Goal: Information Seeking & Learning: Find specific fact

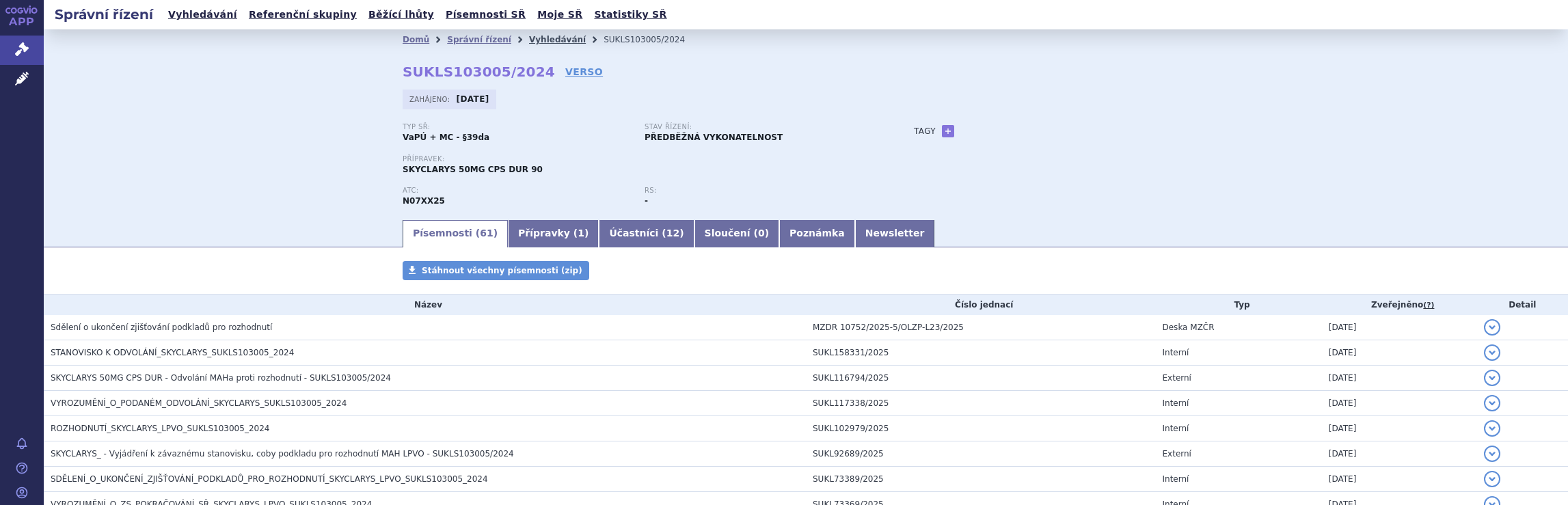
click at [538, 39] on link "Vyhledávání" at bounding box center [557, 39] width 57 height 9
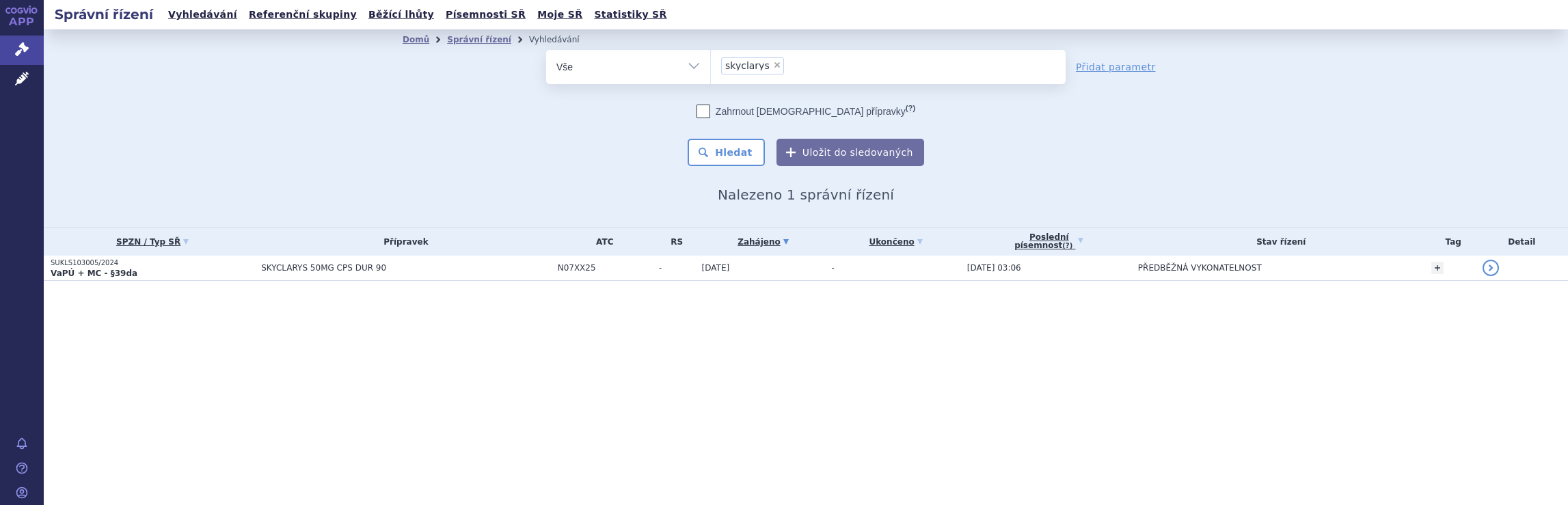
click at [840, 81] on span "× skyclarys" at bounding box center [887, 66] width 354 height 35
click at [711, 81] on select "skyclarys" at bounding box center [711, 66] width 1 height 35
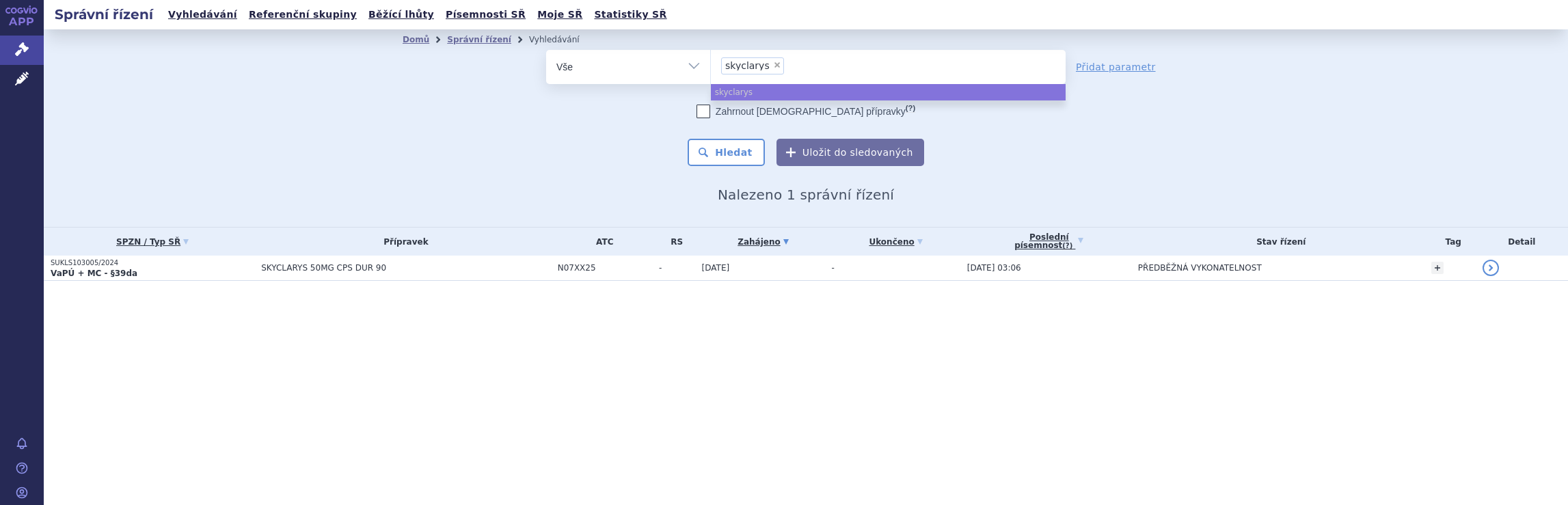
select select
type input "skyclarys"
type input "s"
type input "qa"
type input "qal"
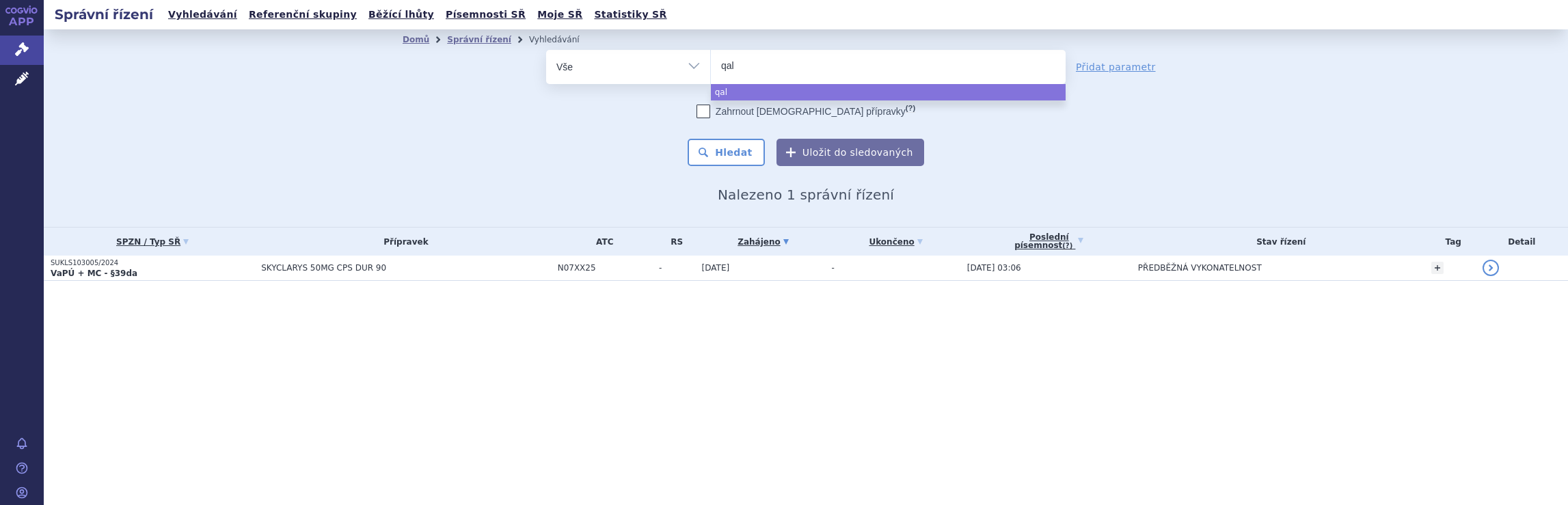
type input "qals"
type input "qalso"
type input "qalsod"
type input "qalsody"
select select "qalsody"
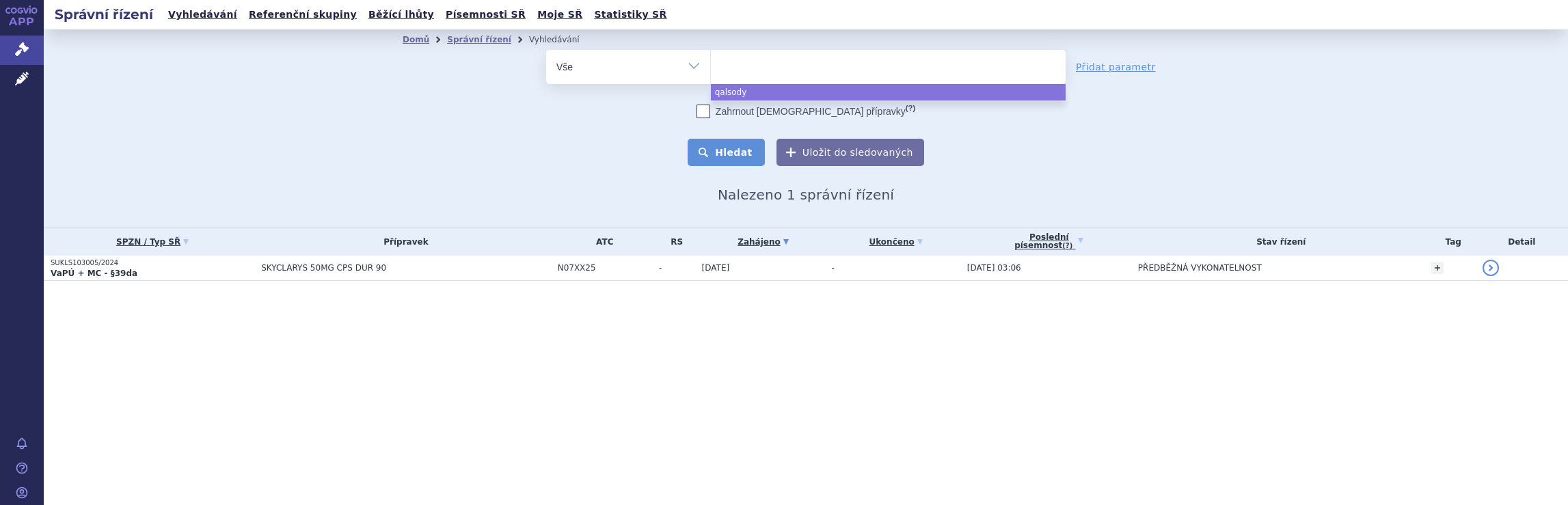
click at [740, 152] on button "Hledat" at bounding box center [726, 152] width 78 height 27
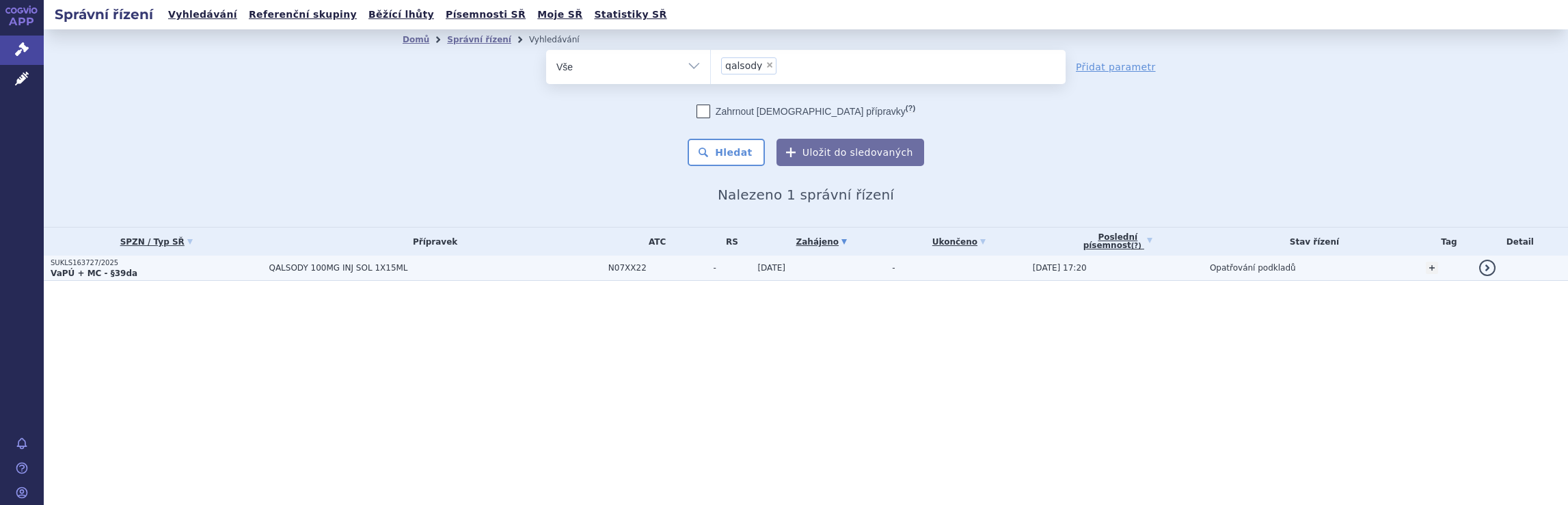
click at [478, 268] on span "QALSODY 100MG INJ SOL 1X15ML" at bounding box center [434, 268] width 332 height 9
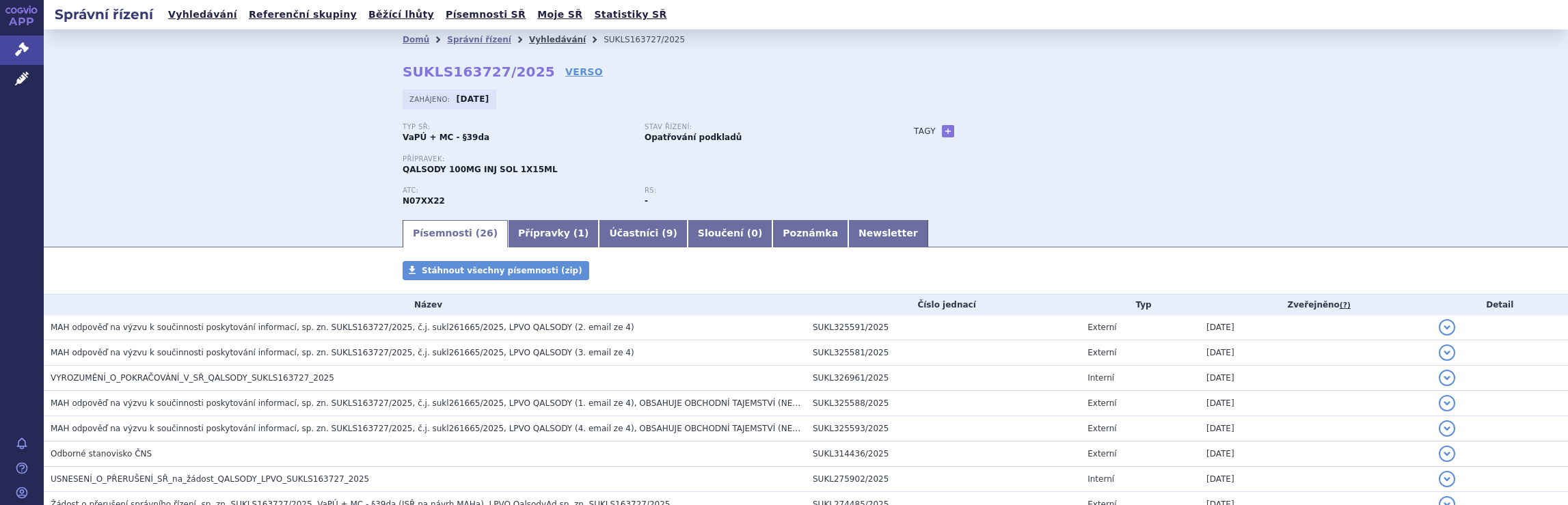
click at [543, 42] on link "Vyhledávání" at bounding box center [557, 39] width 57 height 9
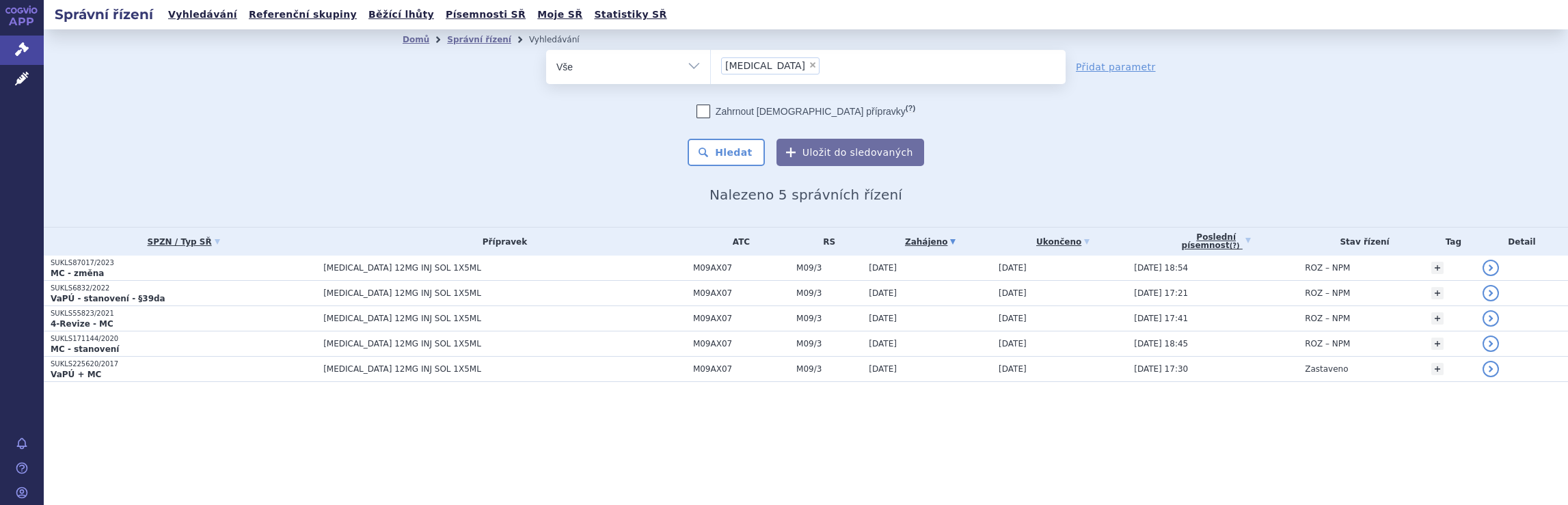
click at [856, 64] on ul "× [MEDICAL_DATA]" at bounding box center [887, 65] width 354 height 30
click at [711, 64] on select "[MEDICAL_DATA]" at bounding box center [711, 66] width 1 height 35
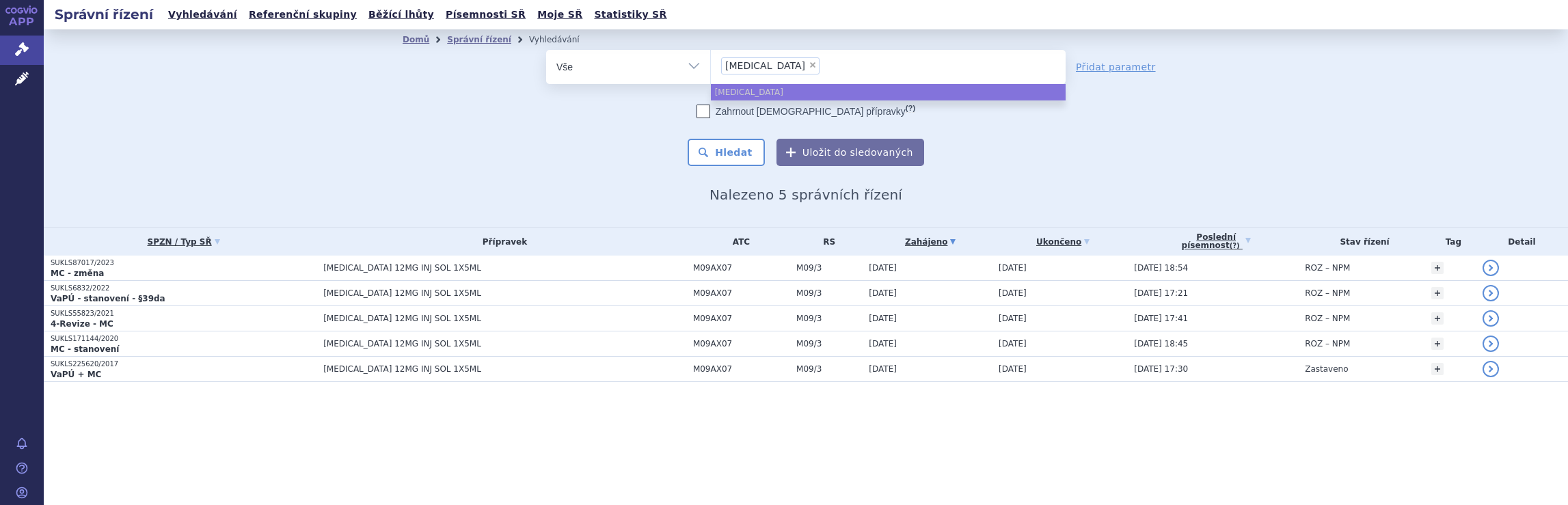
select select
type input "spinraza"
type input "sp"
type input "s"
type input "av"
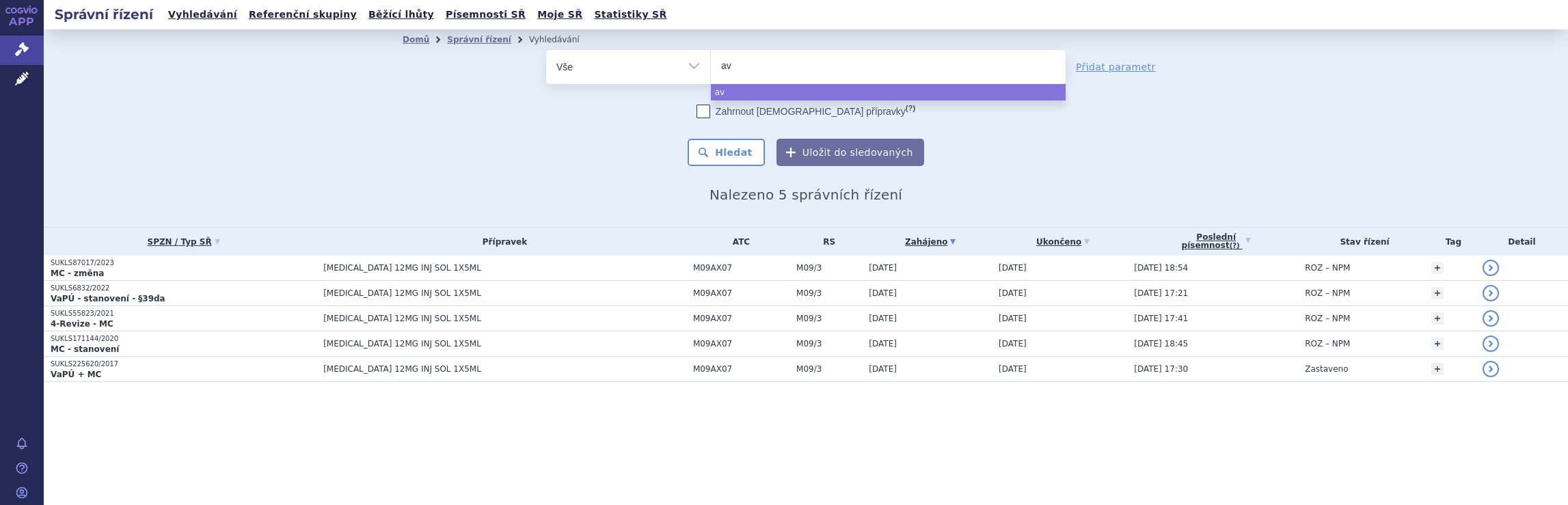
type input "avo"
type input "avone"
type input "avonex"
select select "avonex"
click at [750, 149] on button "Hledat" at bounding box center [726, 152] width 78 height 27
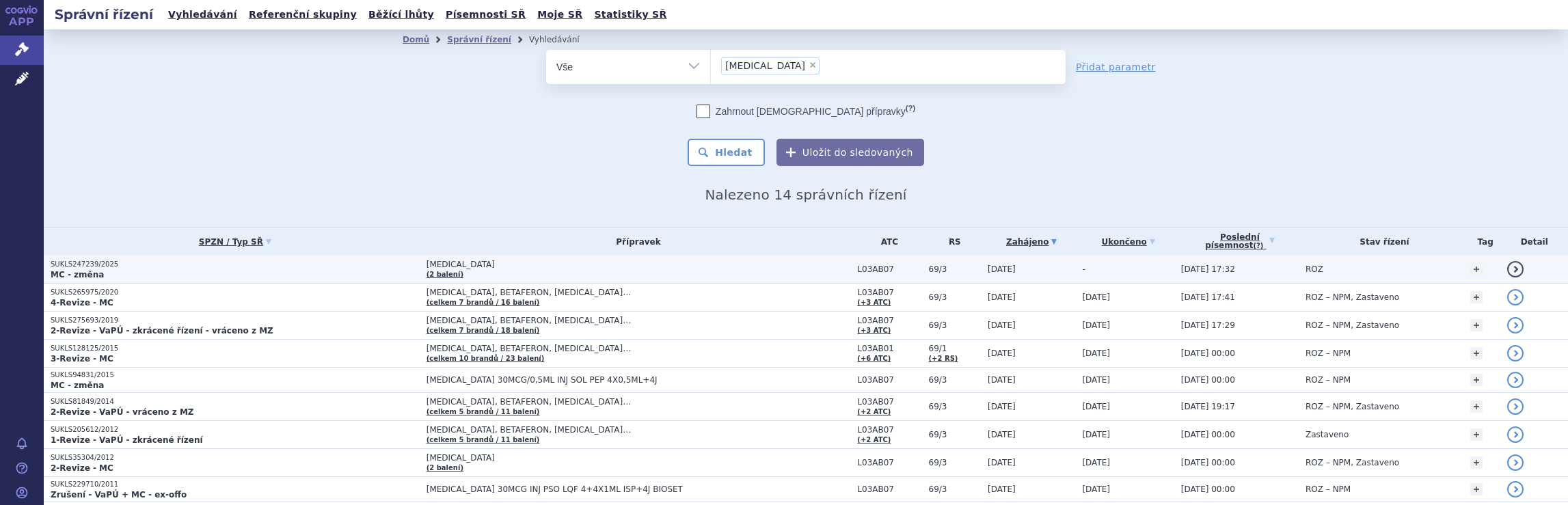
click at [694, 270] on td "AVONEX (2 balení)" at bounding box center [635, 269] width 431 height 28
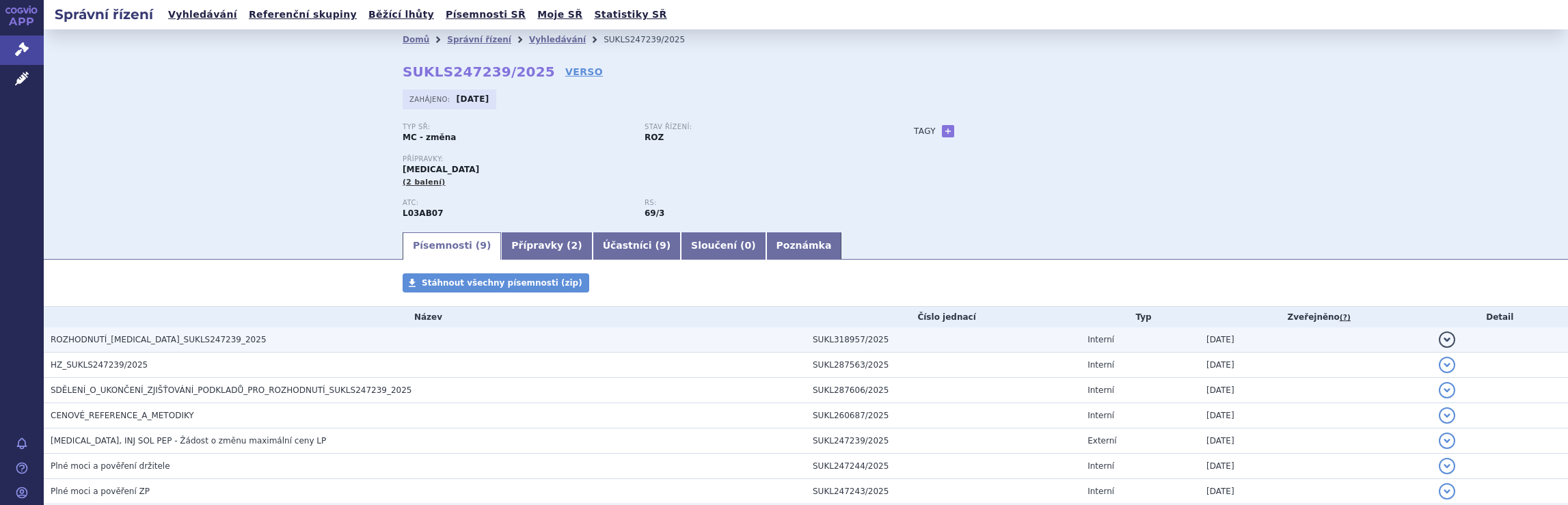
click at [724, 340] on h3 "ROZHODNUTÍ_AVONEX_SUKLS247239_2025" at bounding box center [428, 339] width 755 height 14
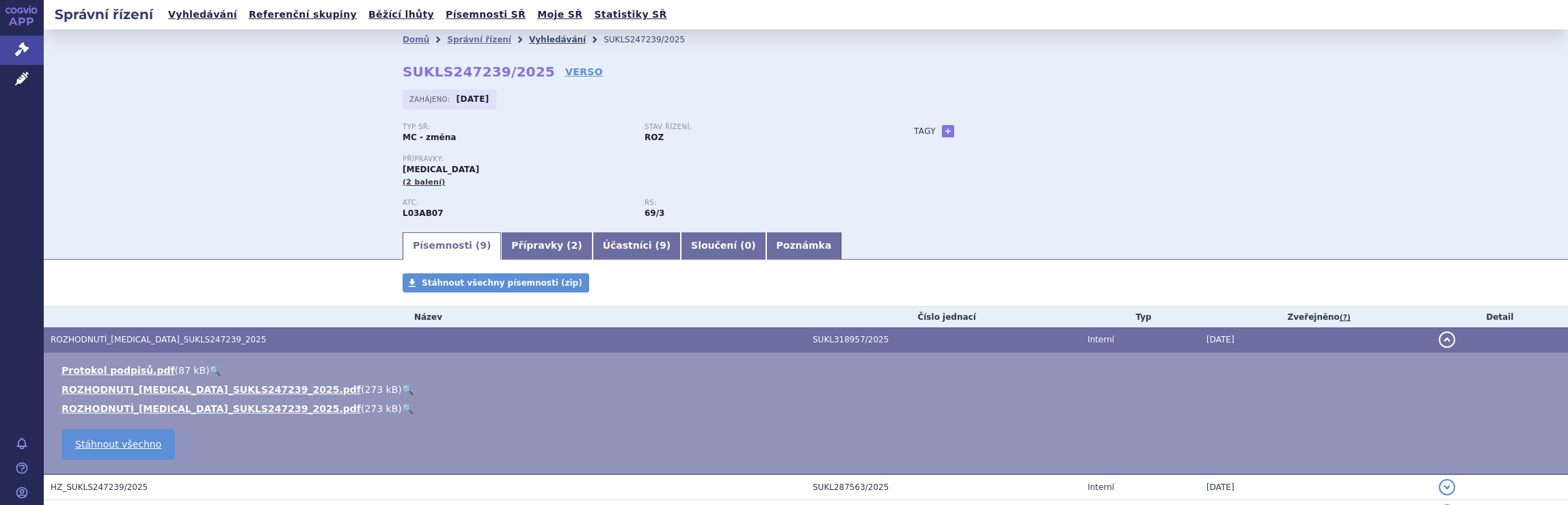
click at [530, 41] on link "Vyhledávání" at bounding box center [557, 39] width 57 height 9
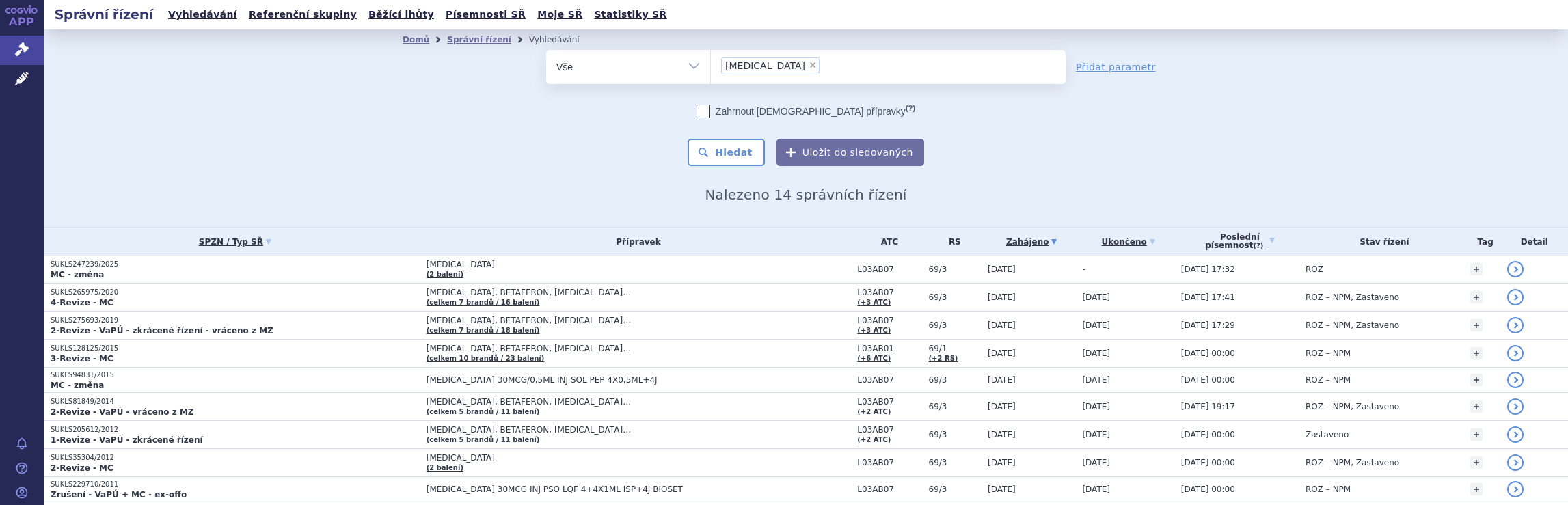
click at [796, 73] on ul "× avonex" at bounding box center [887, 65] width 354 height 30
click at [711, 73] on select "avonex" at bounding box center [711, 66] width 1 height 35
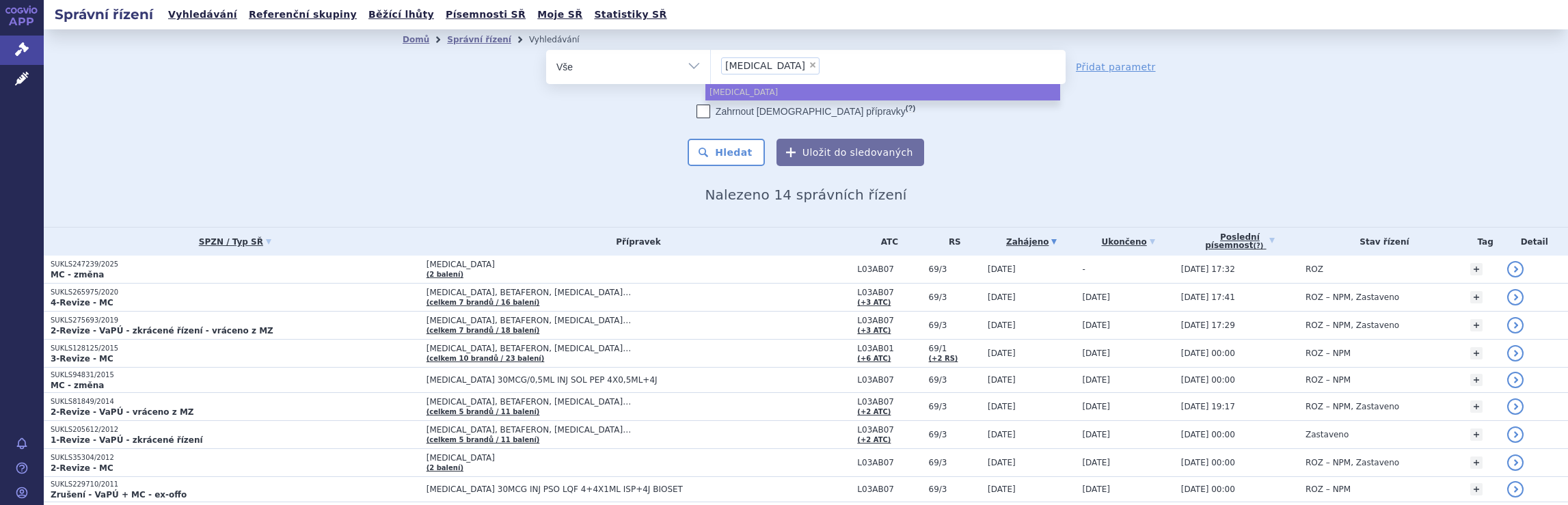
select select
type input "avonex"
type input "a"
type input "pl"
type input "ple"
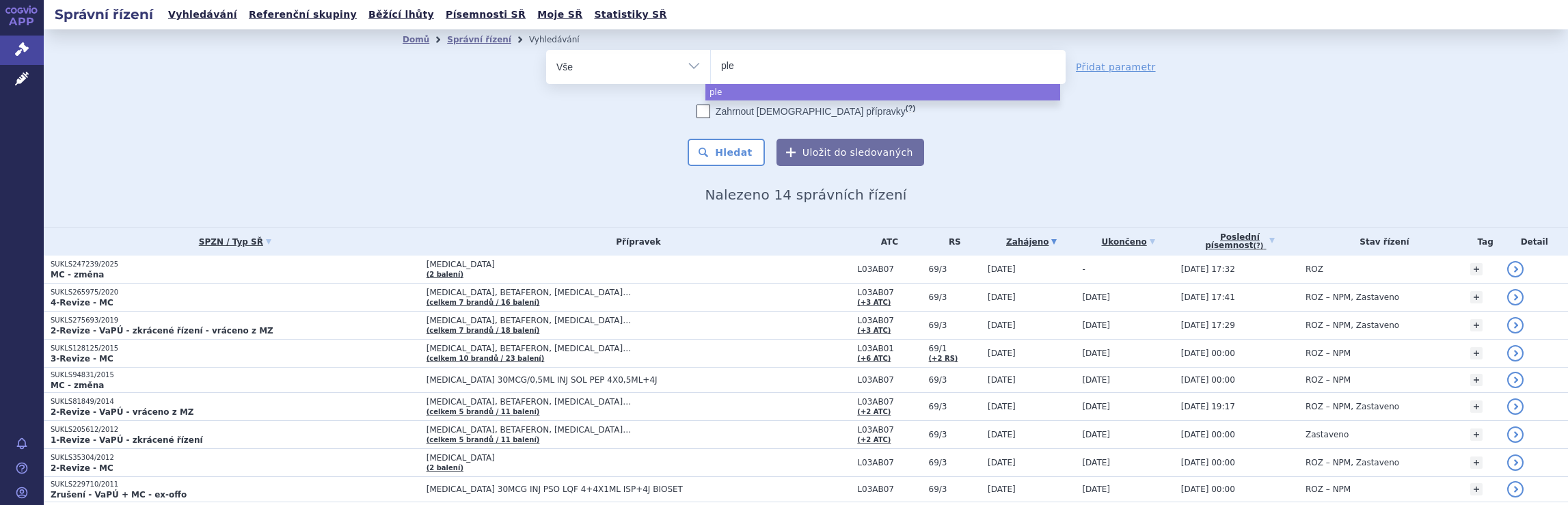
type input "pleg"
type input "plegr"
type input "plegri"
type input "plegrid"
type input "plegridy"
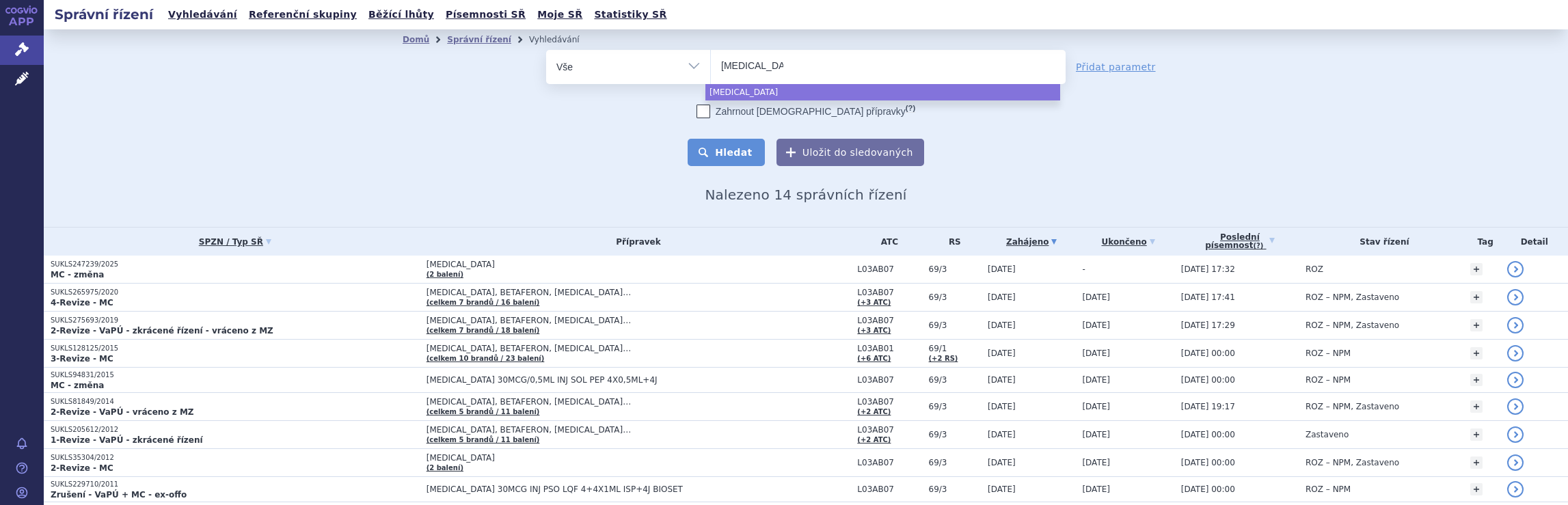
select select "plegridy"
click at [743, 151] on button "Hledat" at bounding box center [726, 152] width 78 height 27
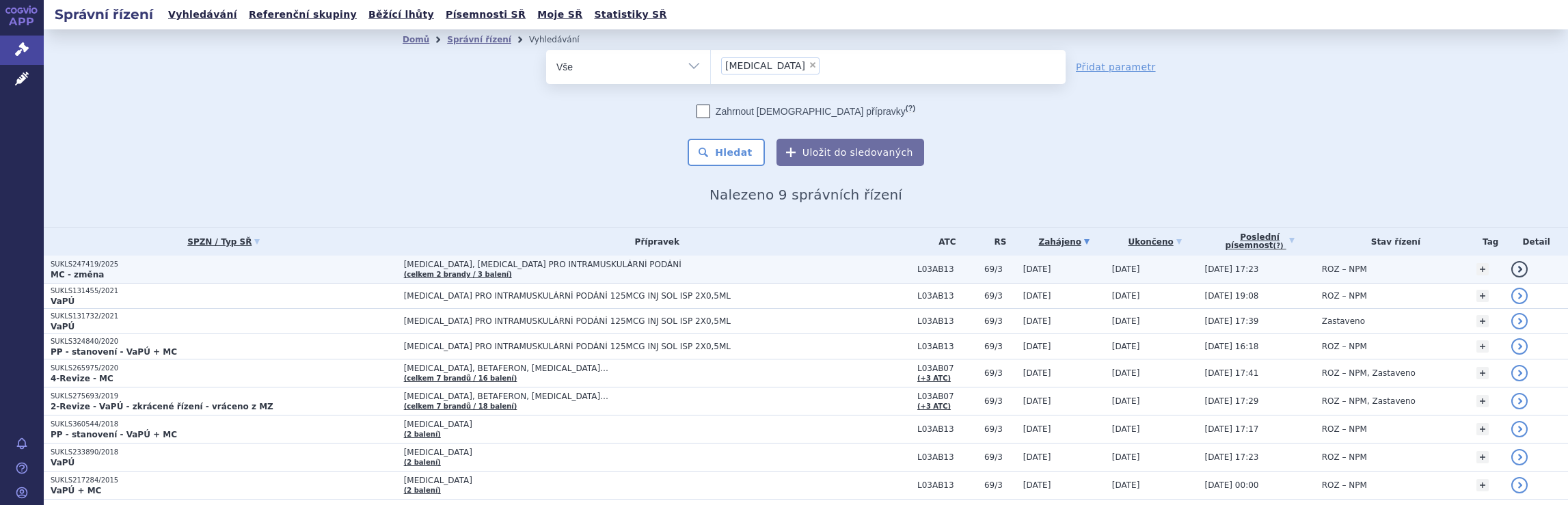
click at [788, 264] on span "[MEDICAL_DATA], [MEDICAL_DATA] PRO INTRAMUSKULÁRNÍ PODÁNÍ (celkem 2 [PERSON_NAM…" at bounding box center [657, 269] width 507 height 19
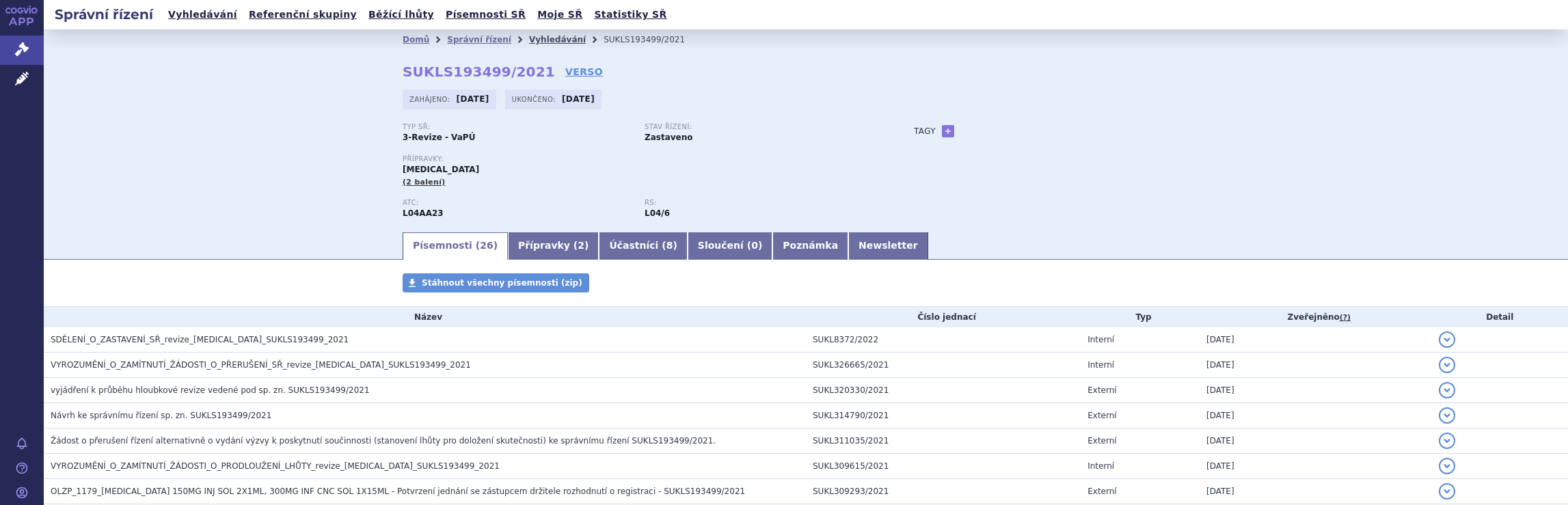
click at [533, 39] on link "Vyhledávání" at bounding box center [557, 39] width 57 height 9
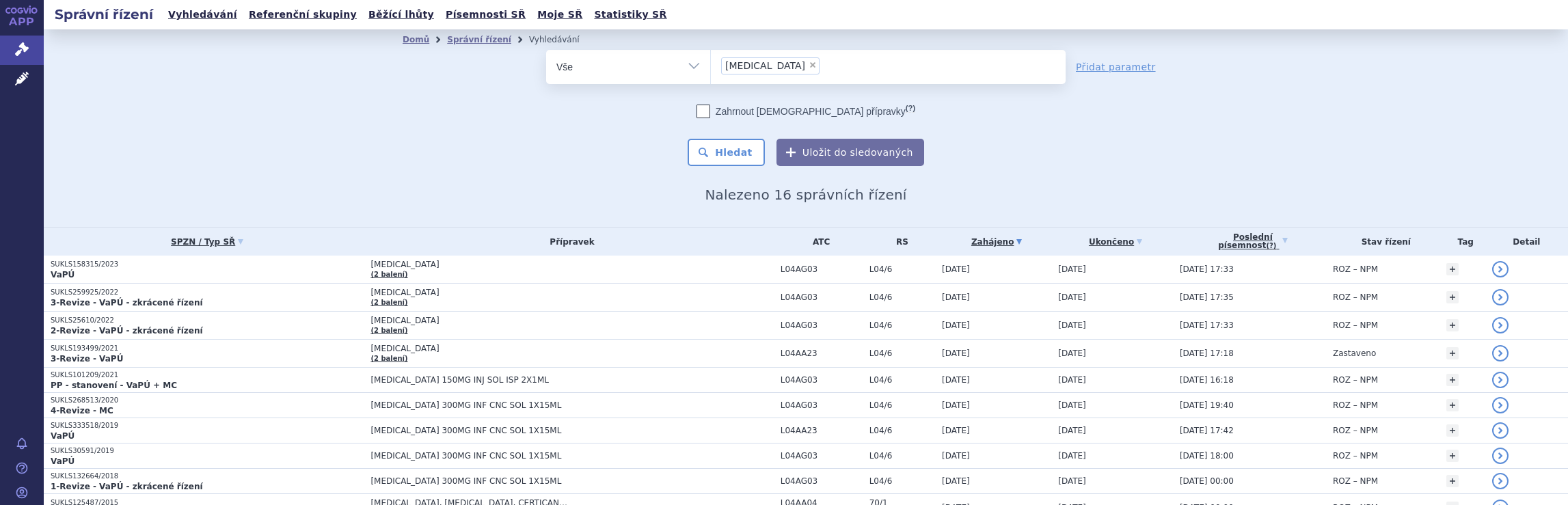
click at [780, 71] on ul "× Tysabri" at bounding box center [887, 65] width 354 height 30
click at [711, 71] on select "Tysabri" at bounding box center [711, 66] width 1 height 35
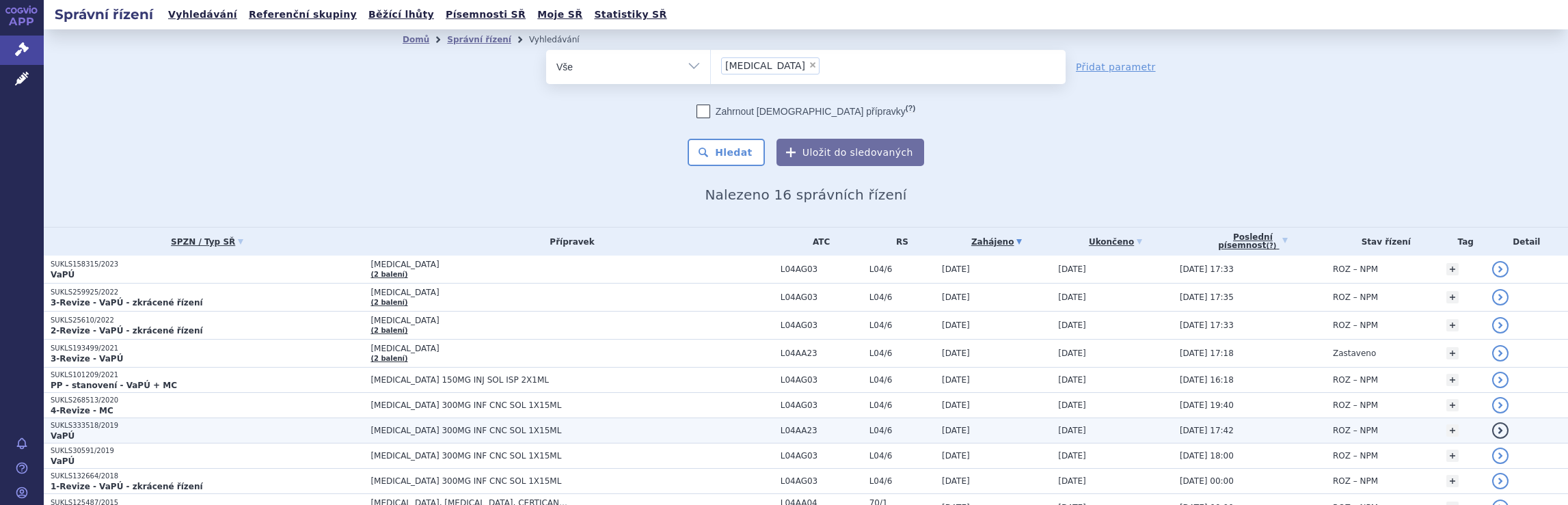
select select
type input "Tysabri"
type input "T"
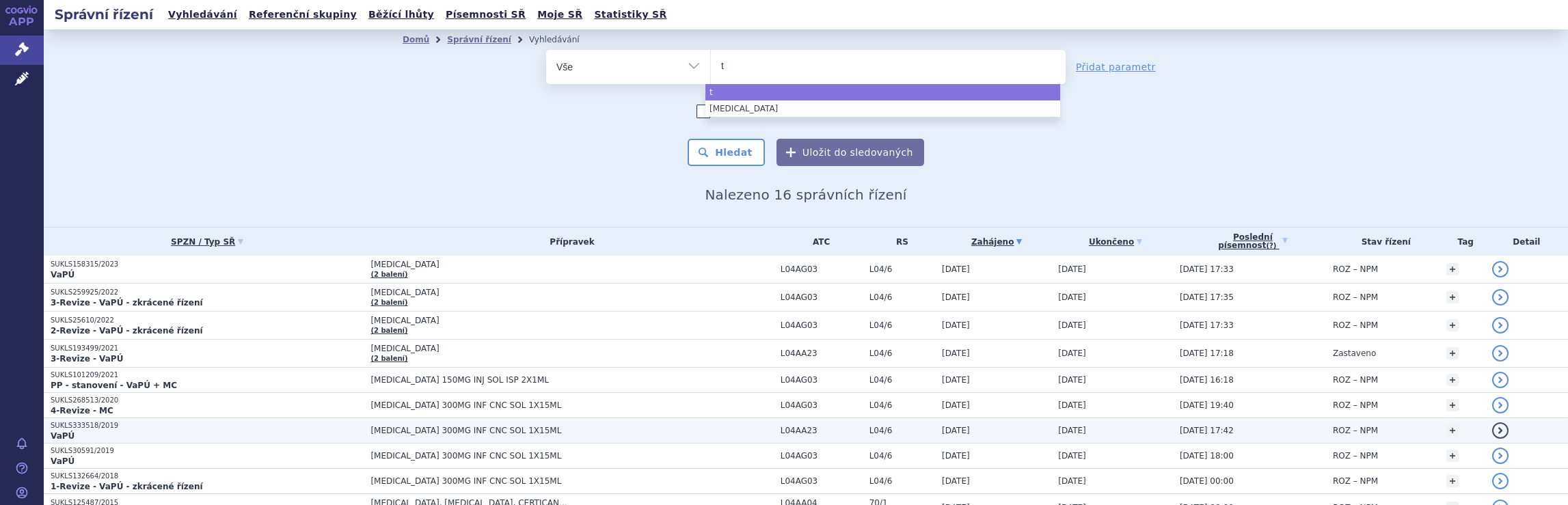
type input "ty"
type input "tyr"
type input "tyru"
type input "tyruk"
type input "tyruko"
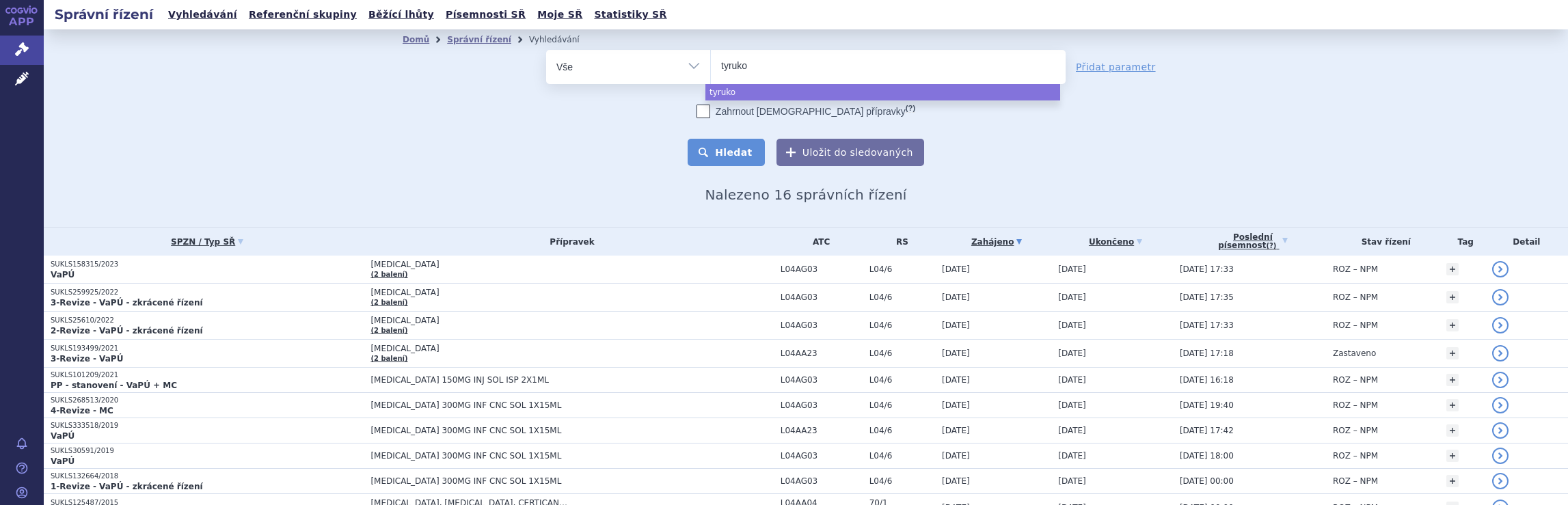
select select "tyruko"
click at [749, 158] on button "Hledat" at bounding box center [726, 152] width 78 height 27
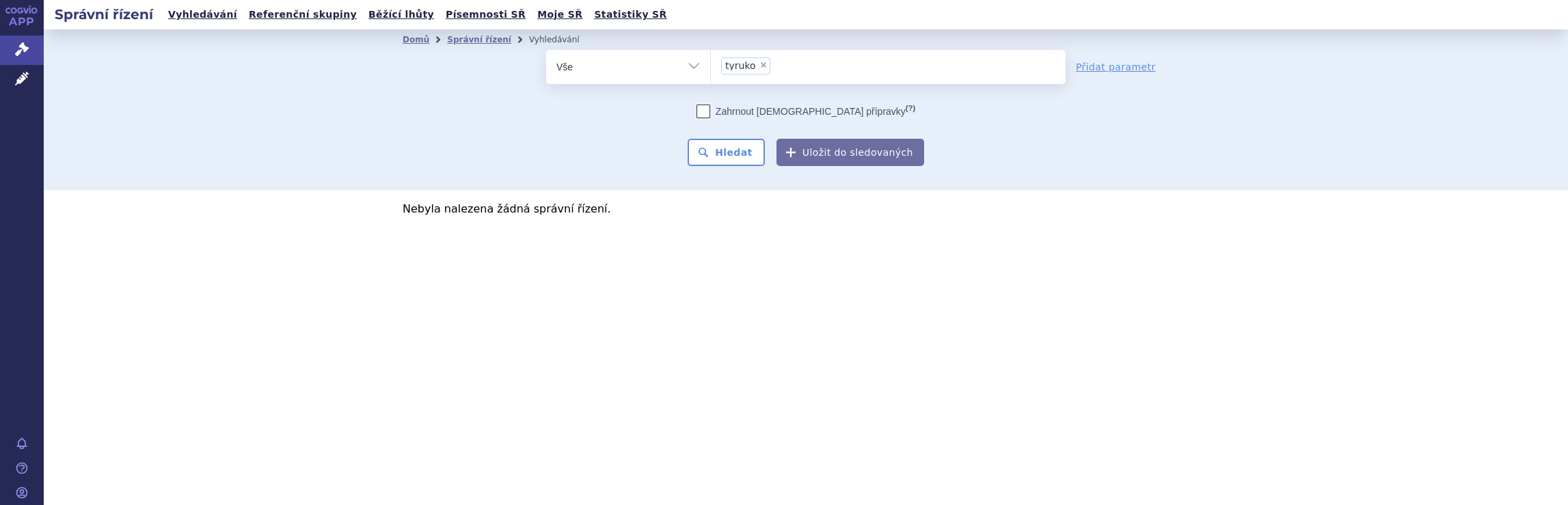
click at [791, 58] on ul "× tyruko" at bounding box center [887, 65] width 354 height 30
click at [711, 58] on select "tyruko" at bounding box center [711, 66] width 1 height 35
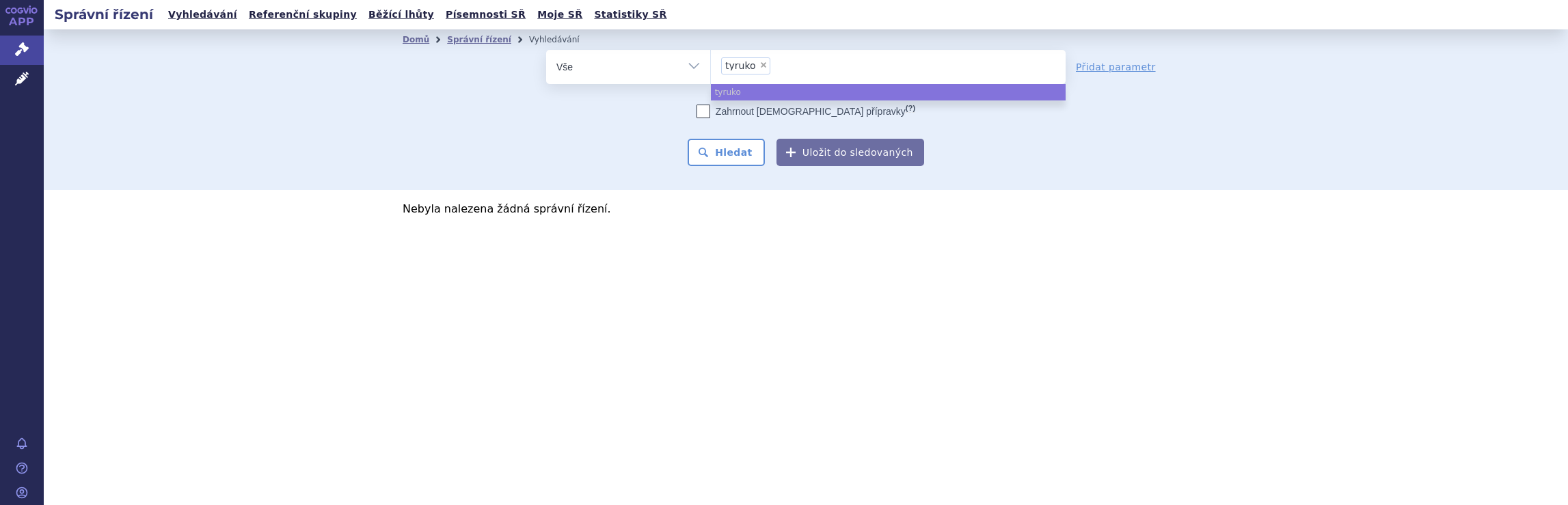
select select
type input "tyruko"
type input "tyr"
type input "t"
type input "na"
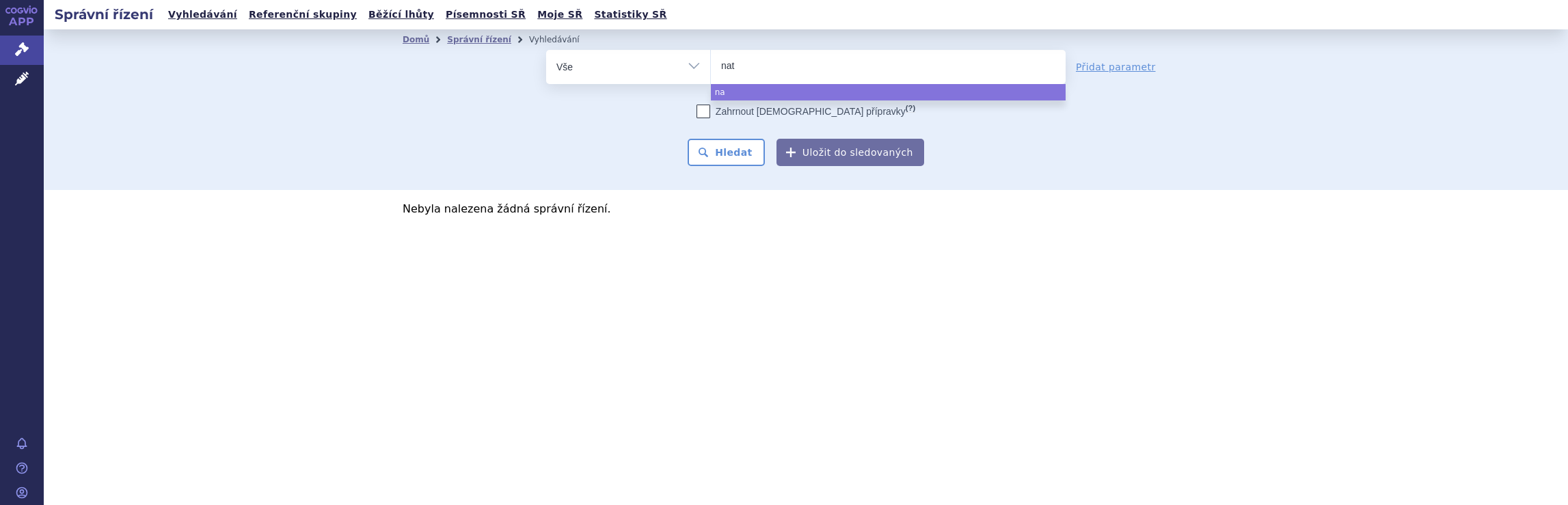
type input "nata"
type input "natal"
type input "natali"
type input "nataliz"
type input "natalizu"
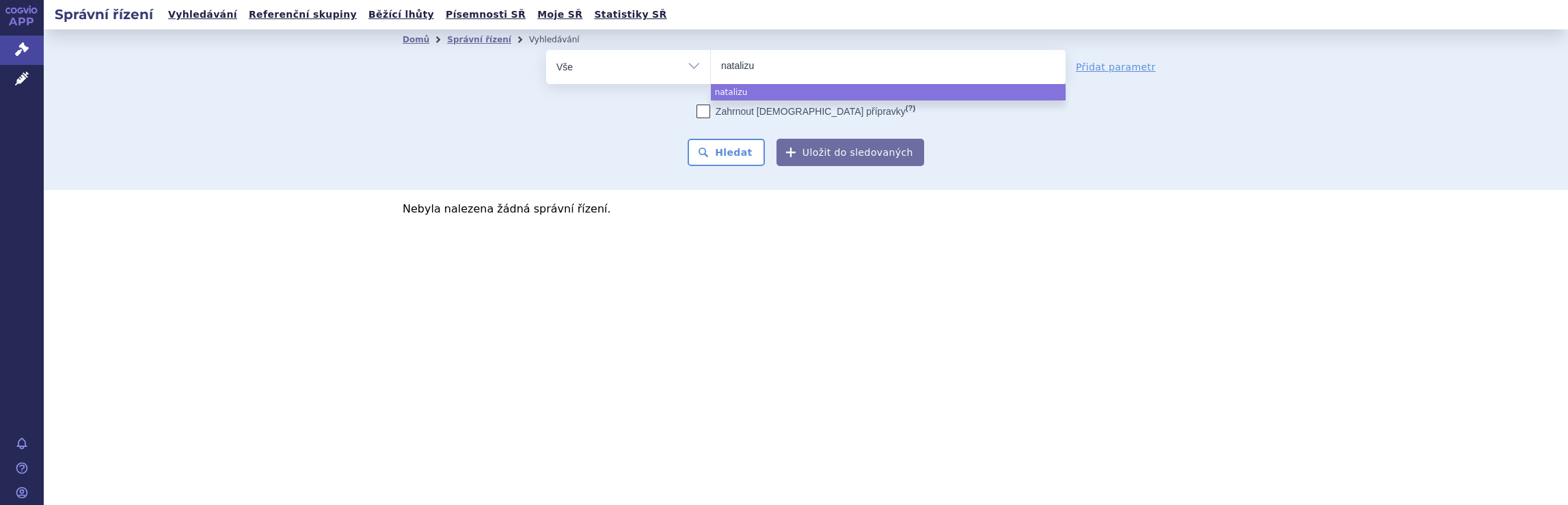
type input "natalizum"
type input "natalizuma"
type input "natalizumab"
select select "natalizumab"
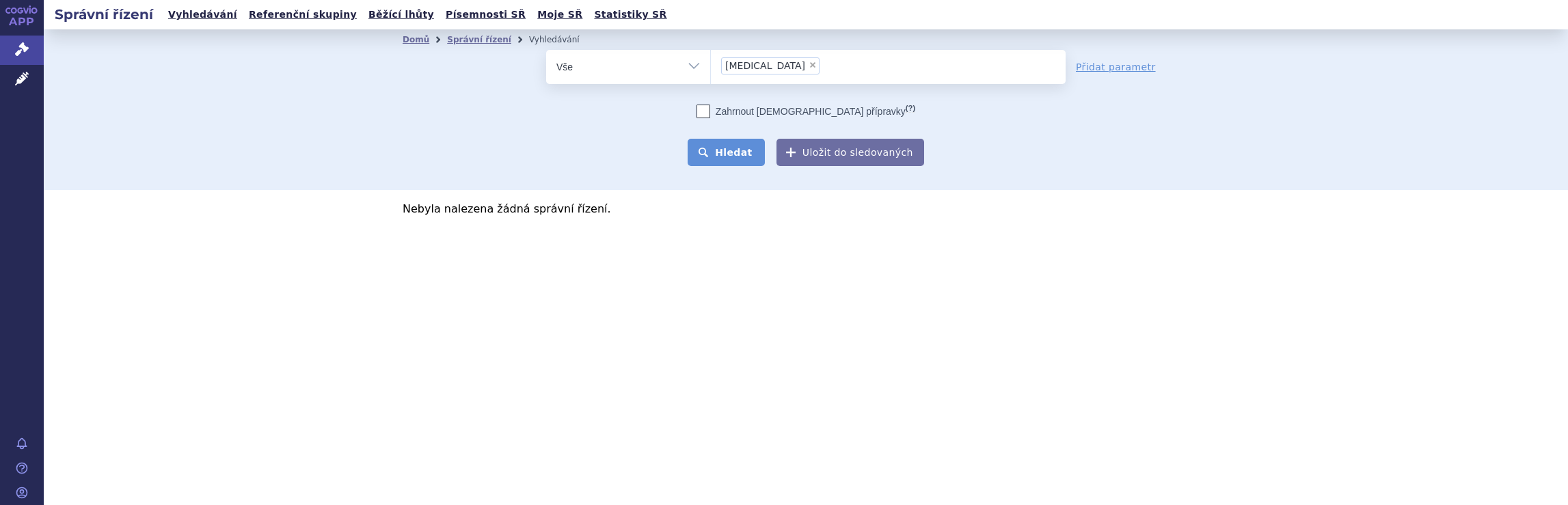
click at [739, 153] on button "Hledat" at bounding box center [726, 152] width 78 height 27
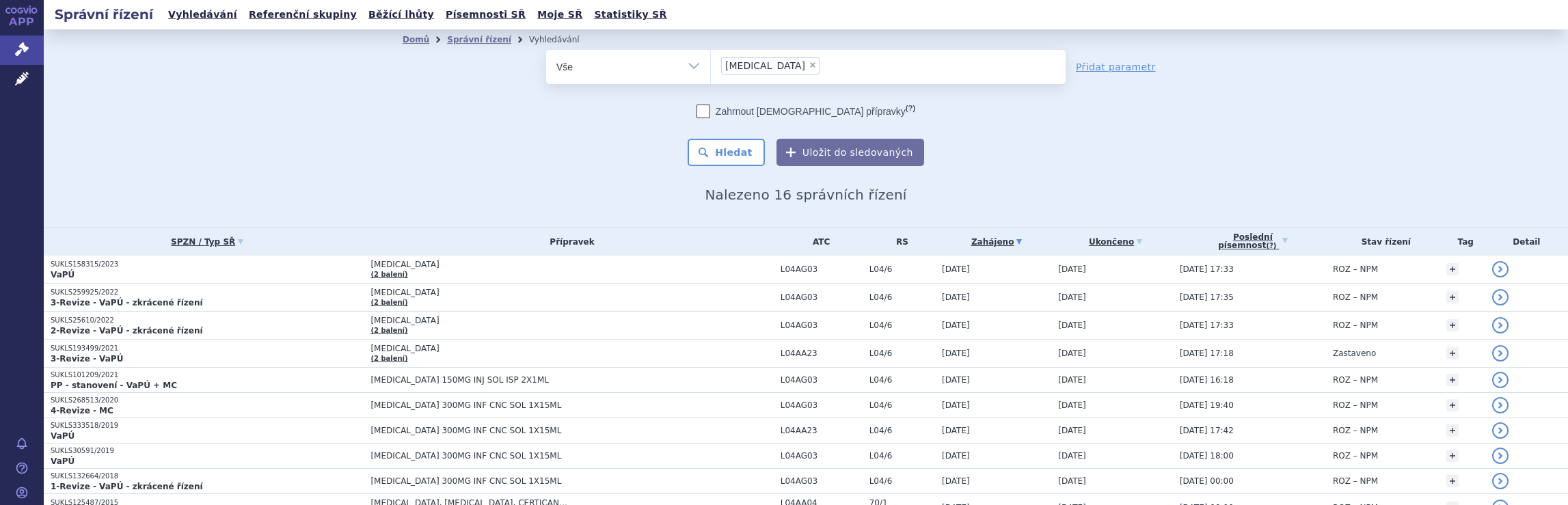
click at [819, 65] on ul "× natalizumab" at bounding box center [887, 65] width 354 height 30
click at [711, 65] on select "natalizumab" at bounding box center [711, 66] width 1 height 35
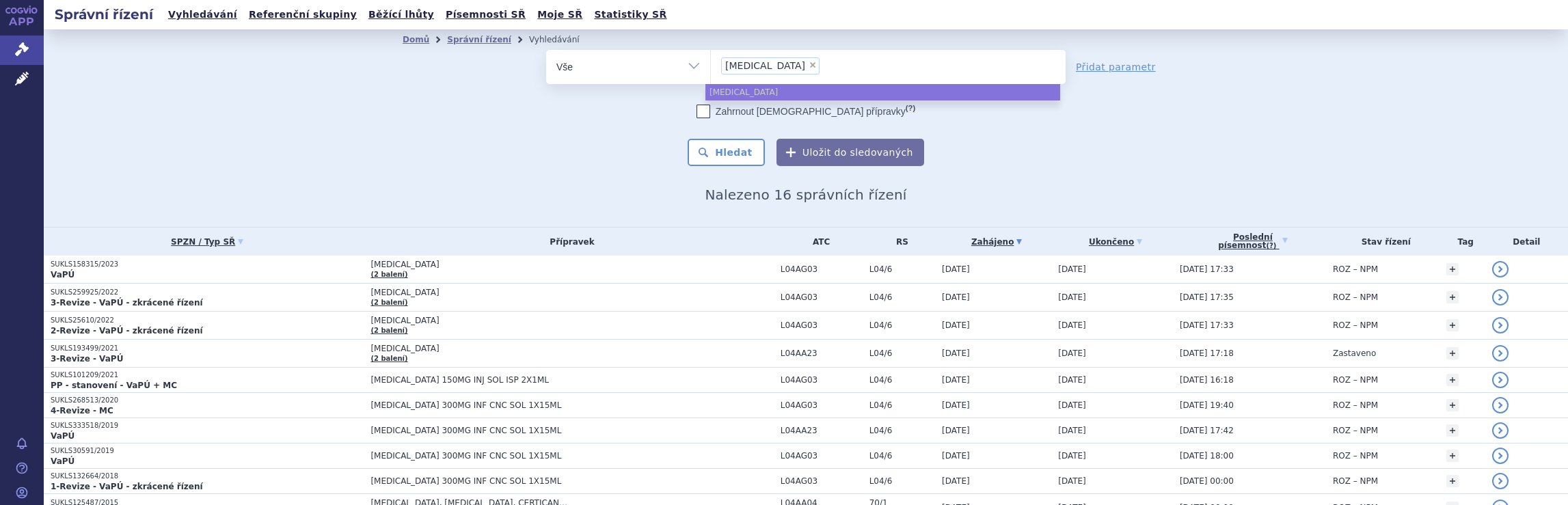
select select
type input "natalizumab"
type input "natal"
type input "n"
select select "natalizumab"
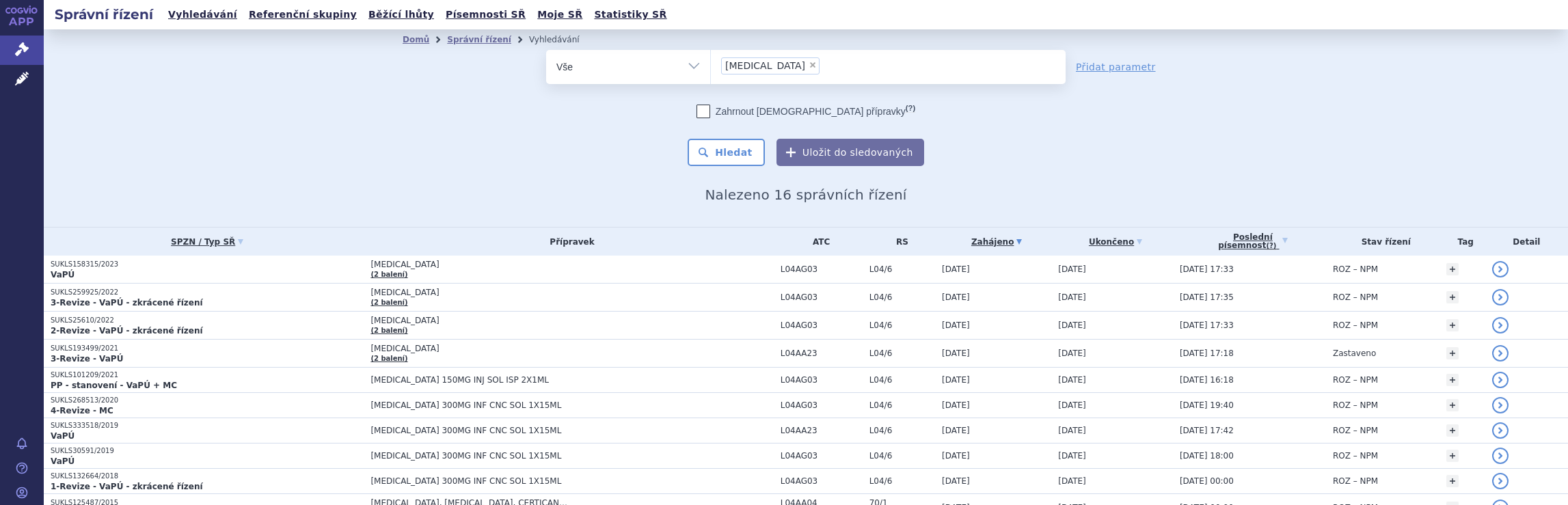
select select
type input "natalizumab"
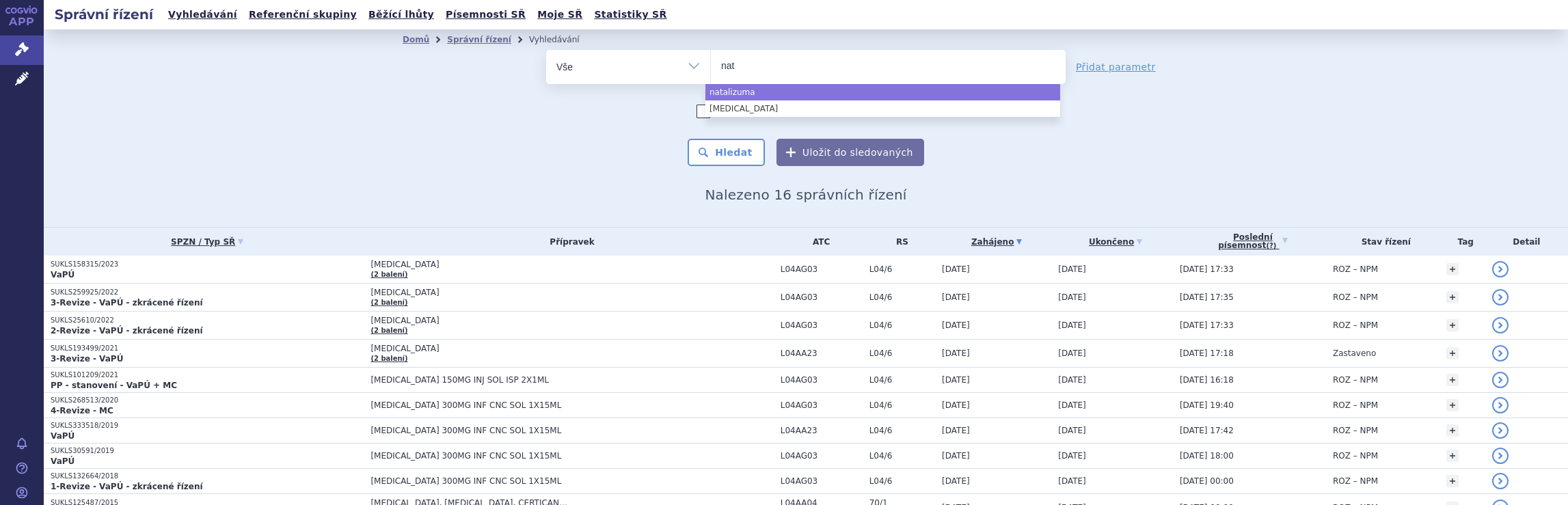
type input "na"
type input "n"
type input "ne"
type input "neu"
type input "neur"
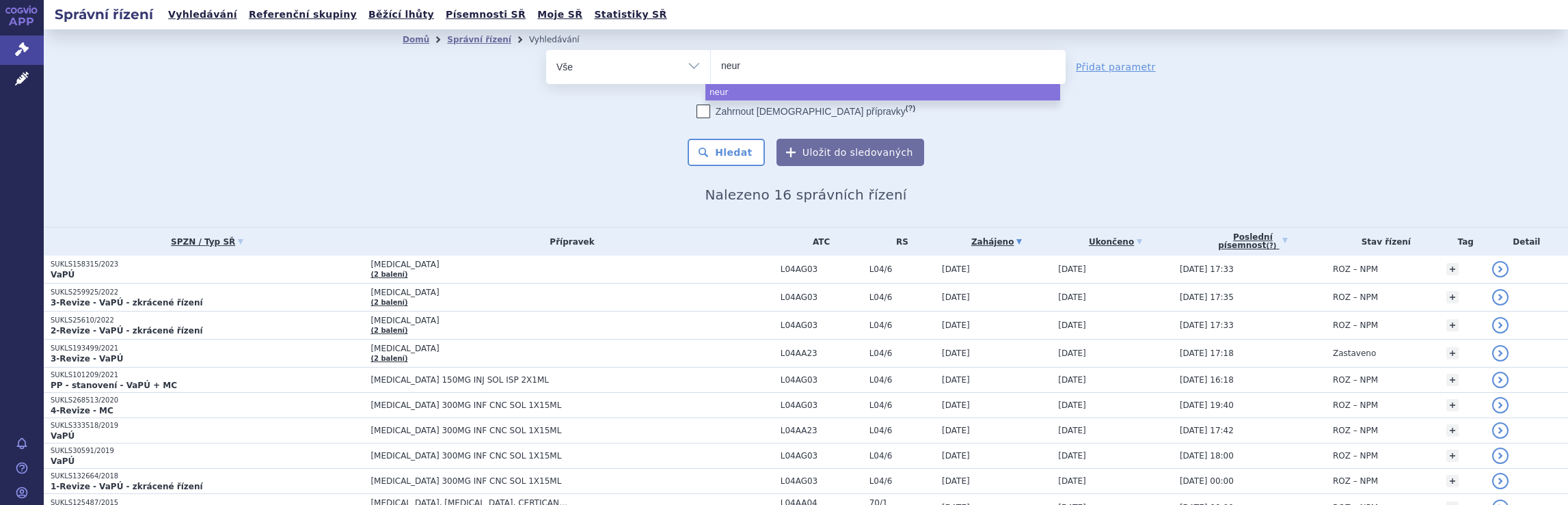
type input "neura"
type input "neurax"
type input "neuraxp"
type input "neuraxpha"
type input "neuraxphar"
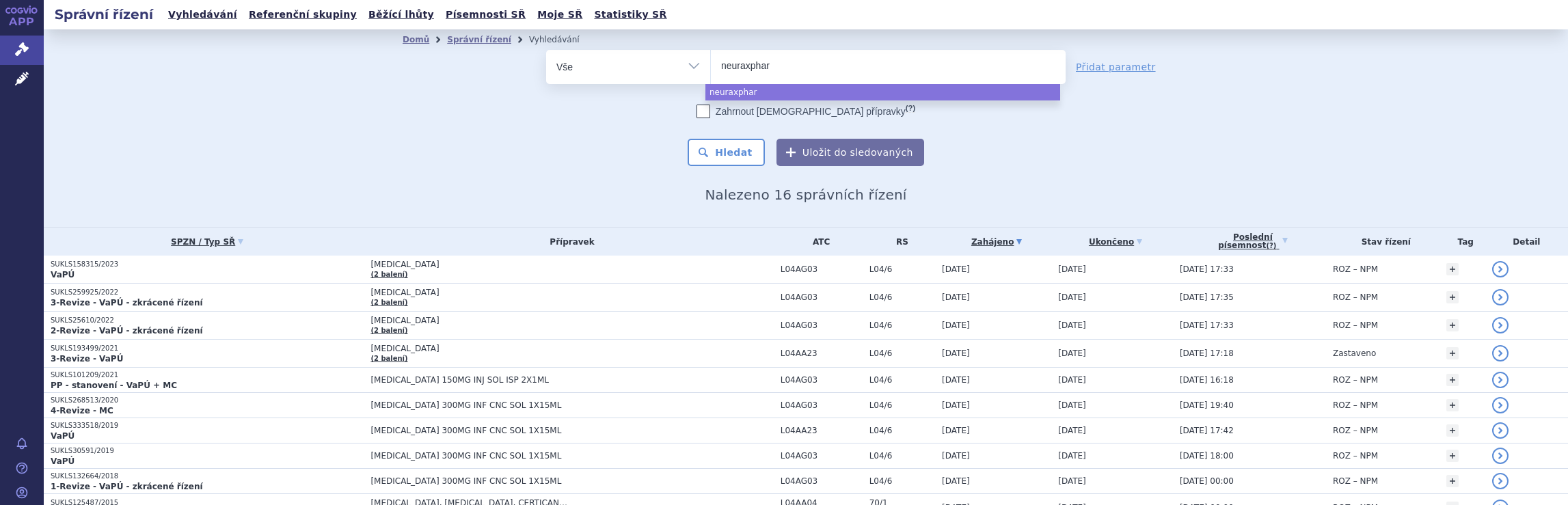
type input "neuraxpharm"
select select "neuraxpharm"
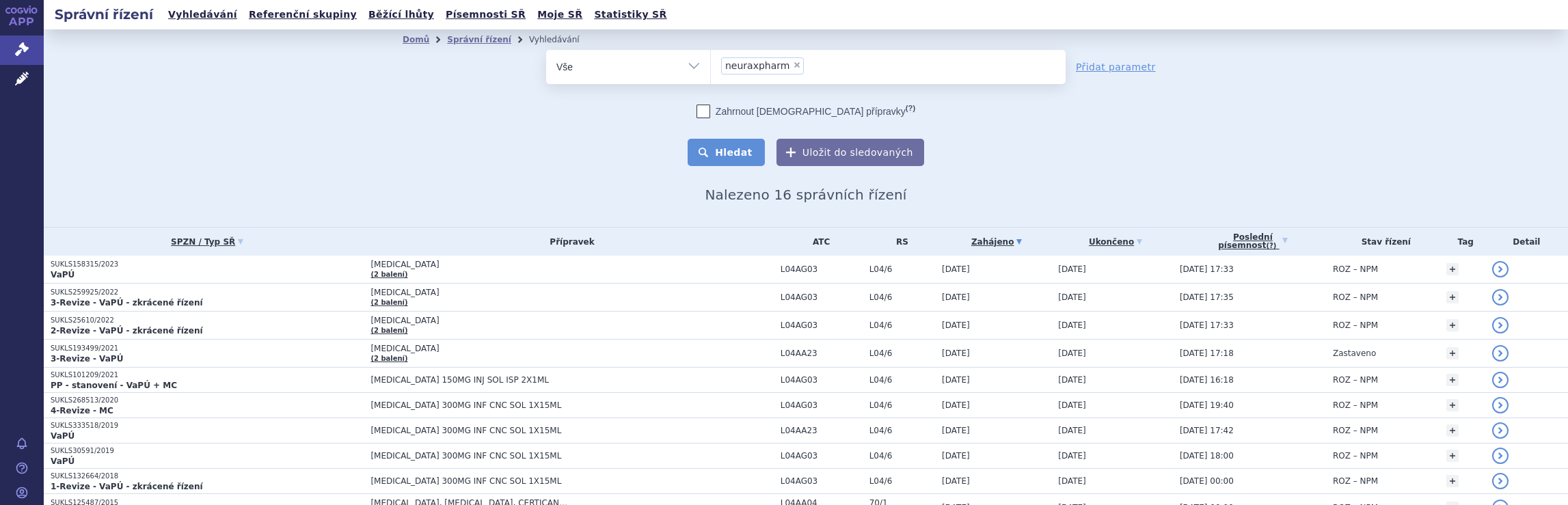
click at [737, 154] on button "Hledat" at bounding box center [726, 152] width 78 height 27
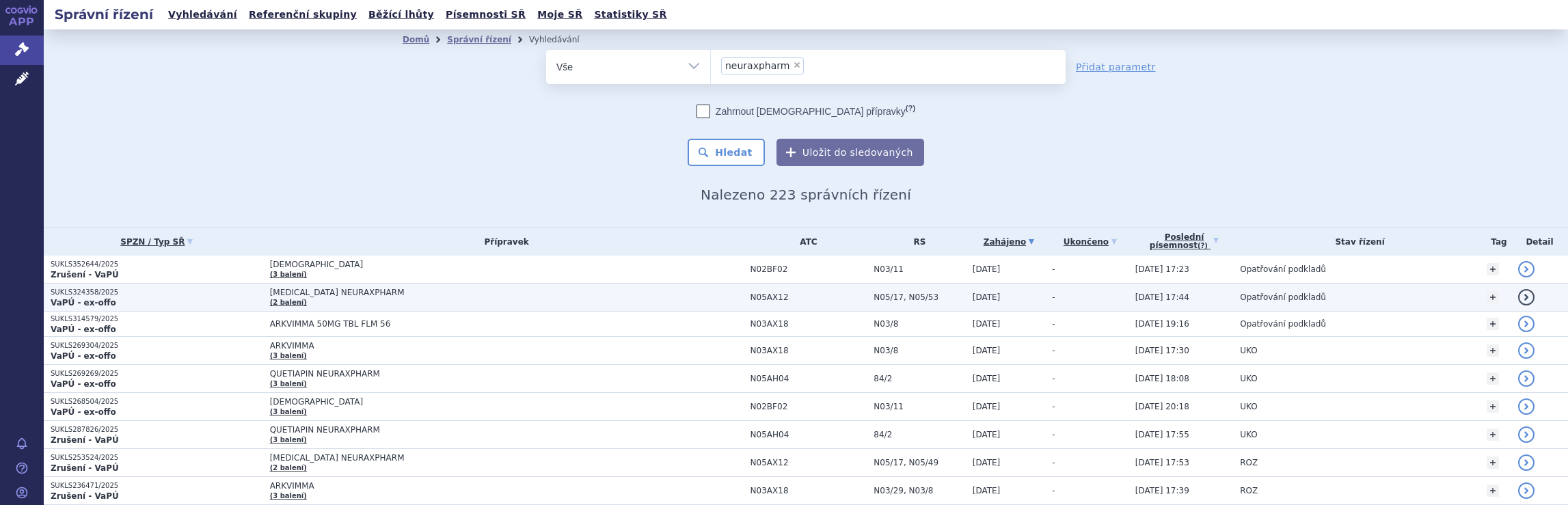
scroll to position [813, 0]
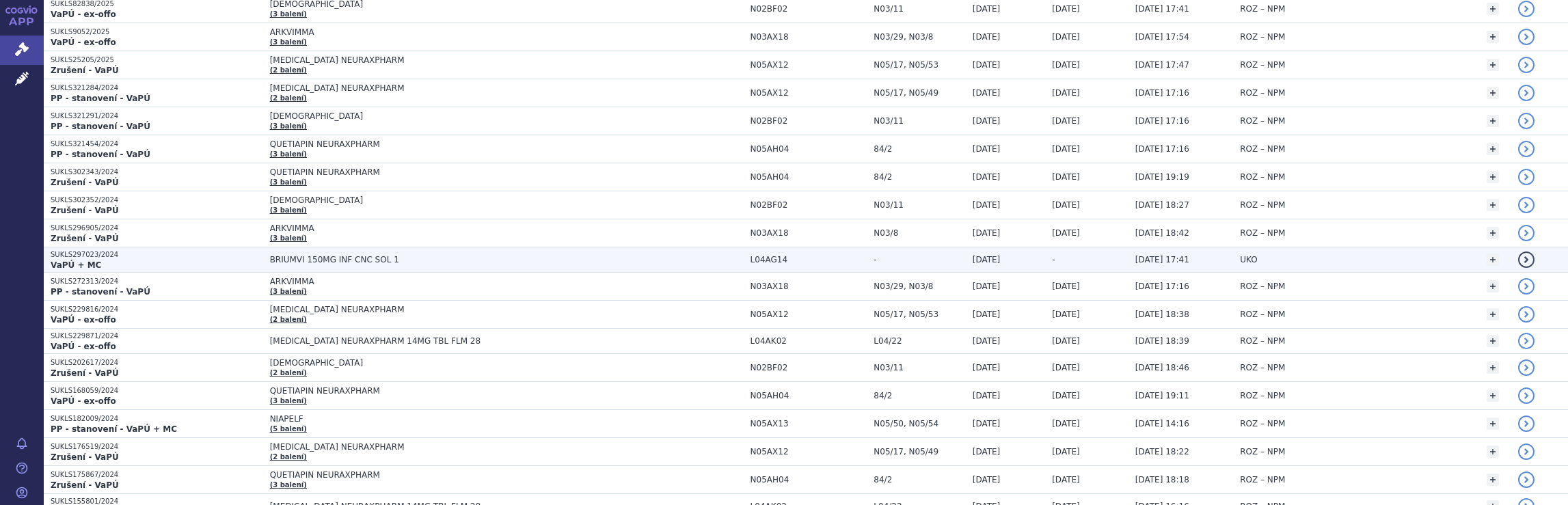
click at [727, 255] on span "BRIUMVI 150MG INF CNC SOL 1" at bounding box center [507, 260] width 474 height 9
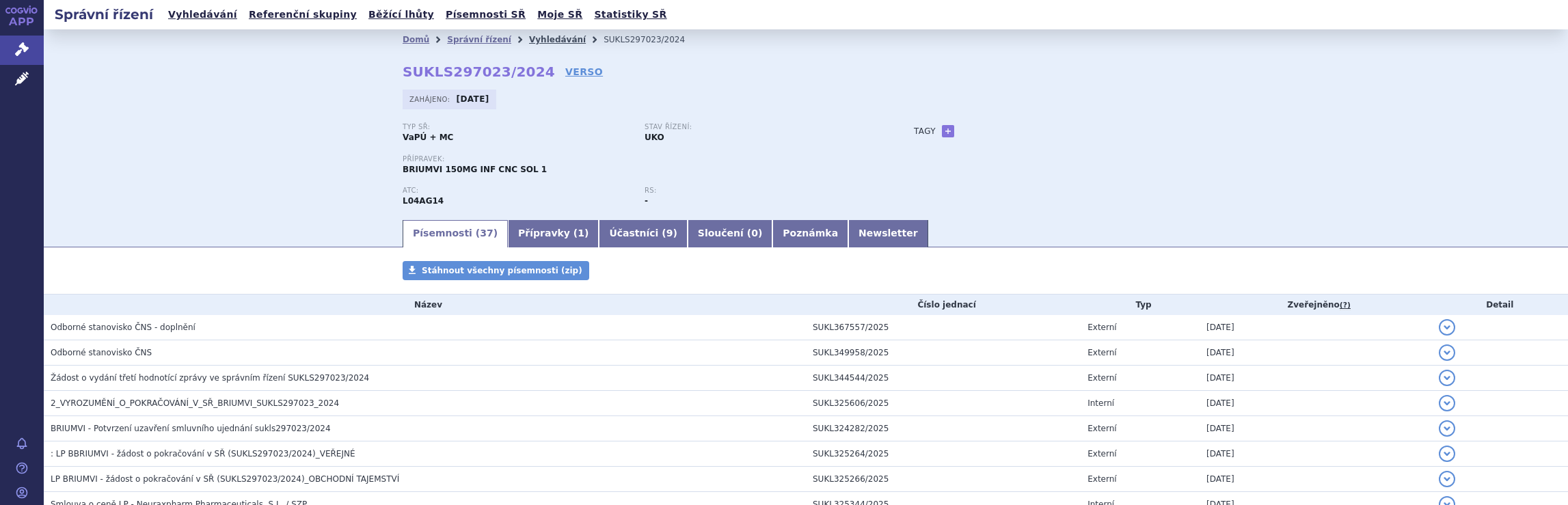
click at [529, 41] on link "Vyhledávání" at bounding box center [557, 39] width 57 height 9
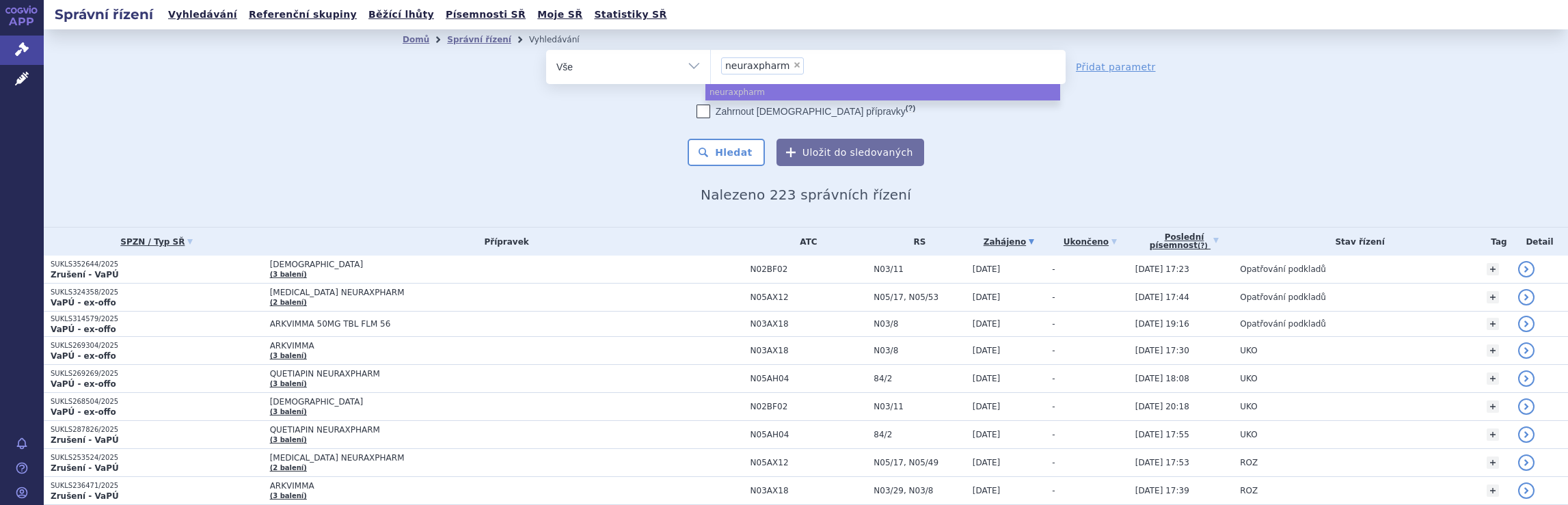
select select
type input "neuraxpharm"
type input "ne"
type input "n"
type input "ro"
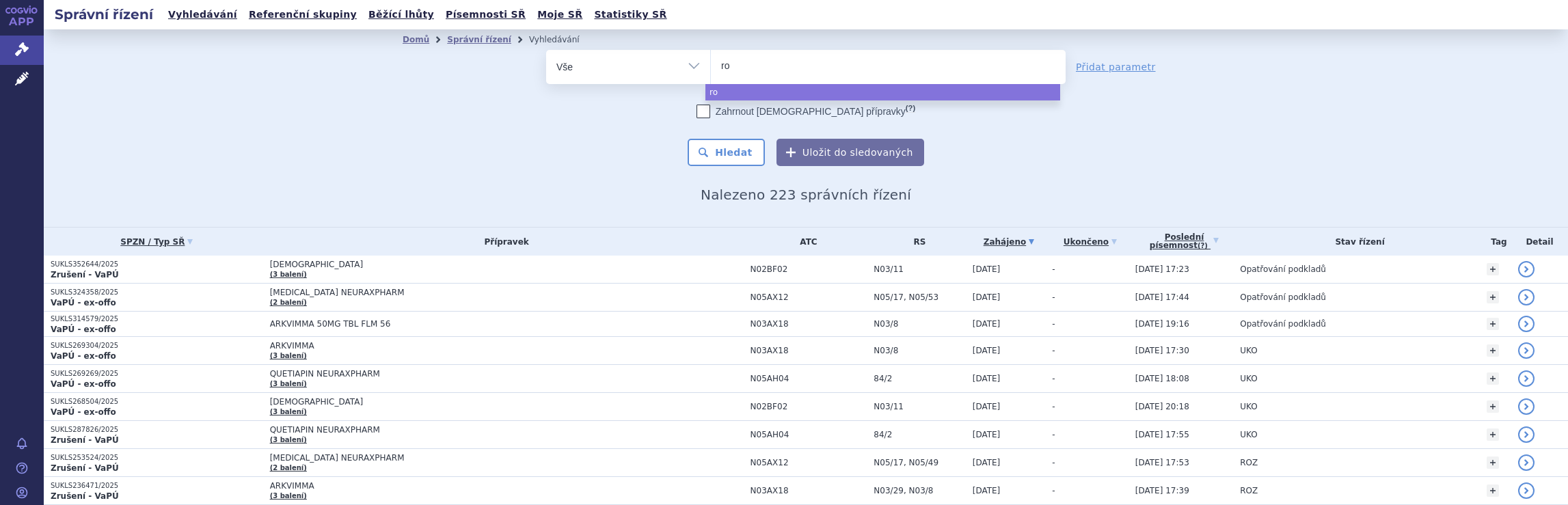
type input "roc"
type input "roch"
type input "roche"
select select "roche"
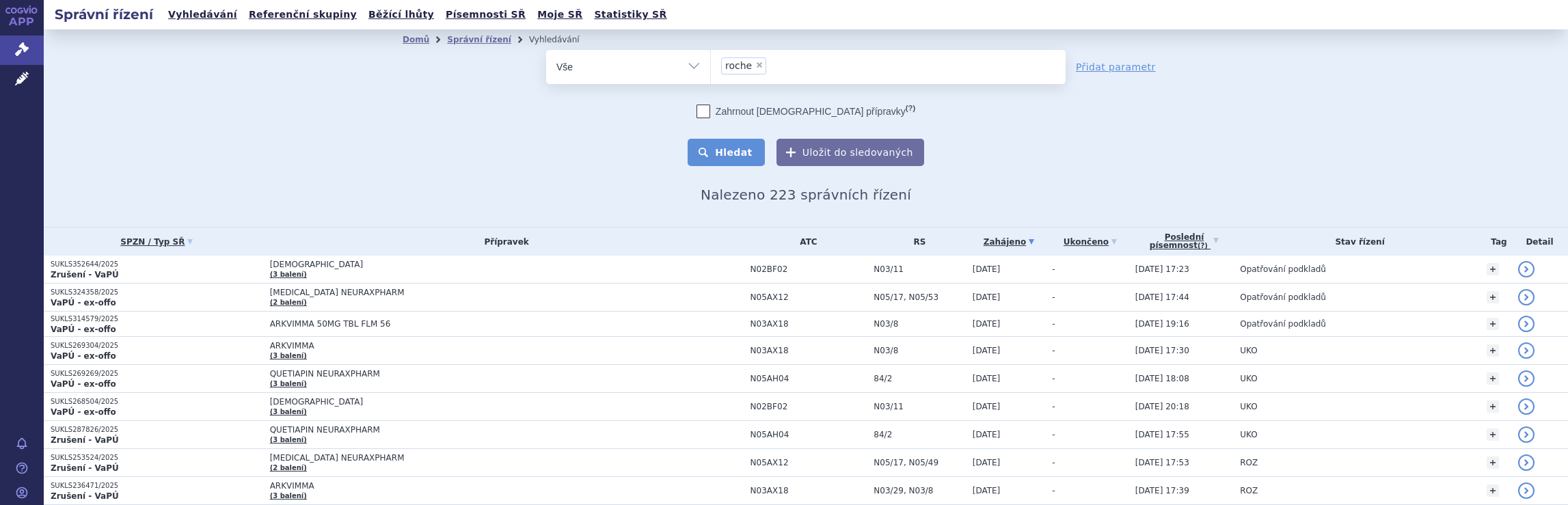
click at [726, 156] on button "Hledat" at bounding box center [726, 152] width 78 height 27
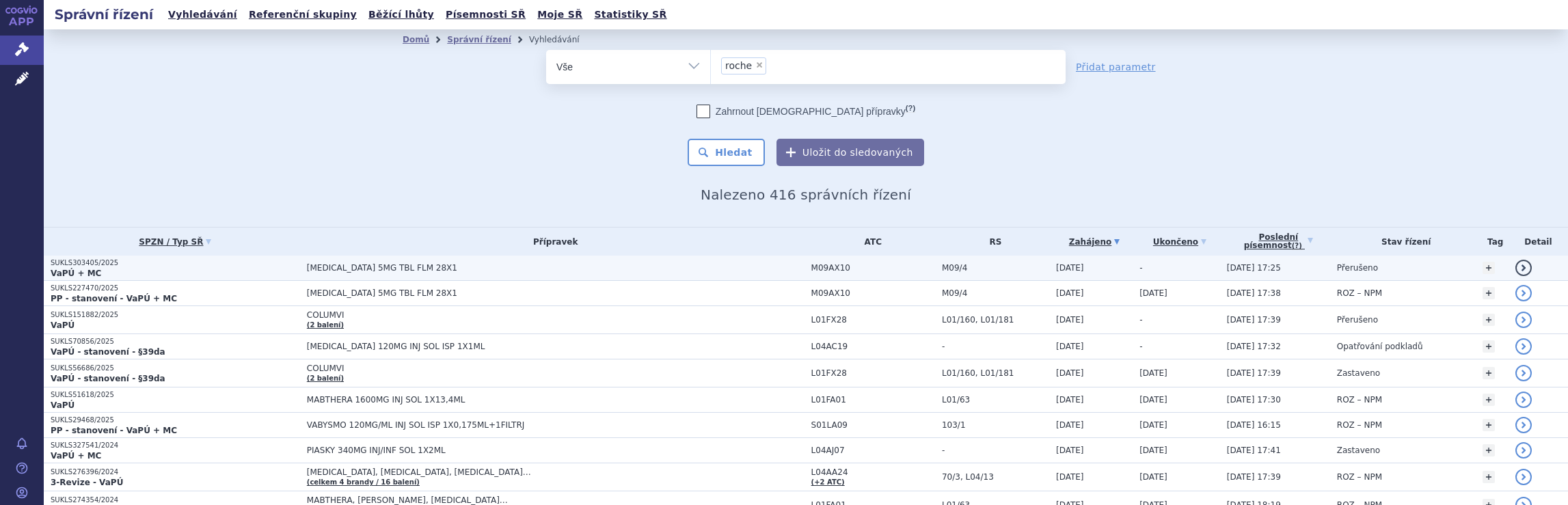
click at [682, 265] on span "EVRYSDI 5MG TBL FLM 28X1" at bounding box center [555, 268] width 497 height 9
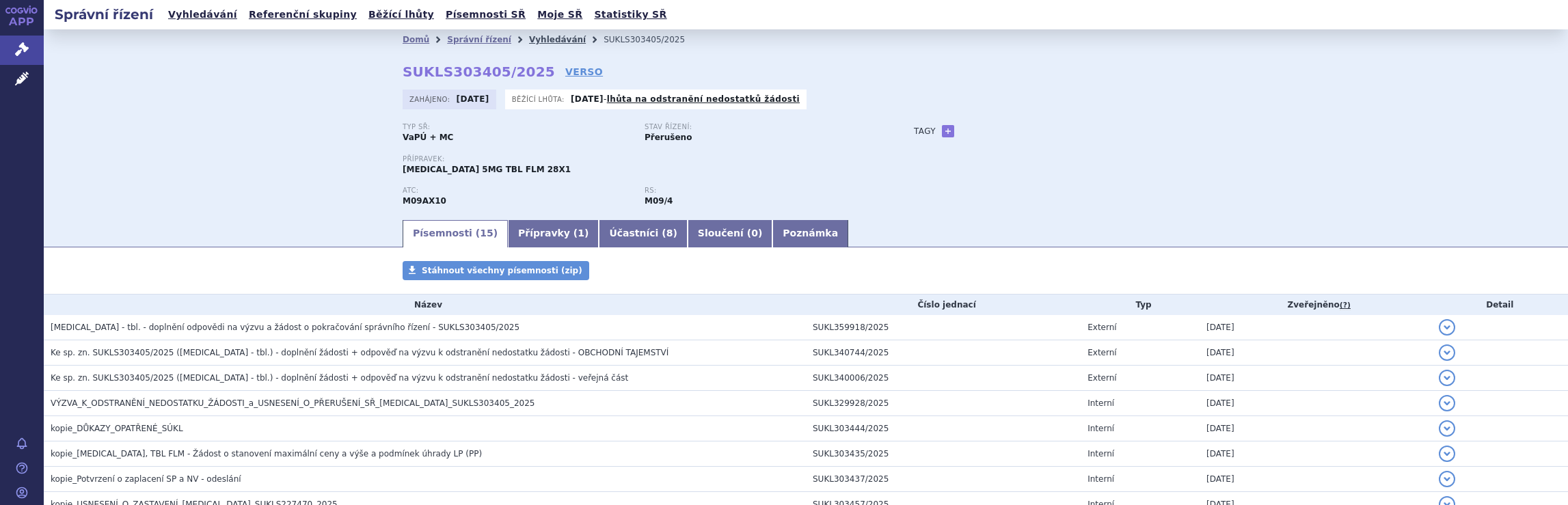
click at [534, 39] on link "Vyhledávání" at bounding box center [557, 39] width 57 height 9
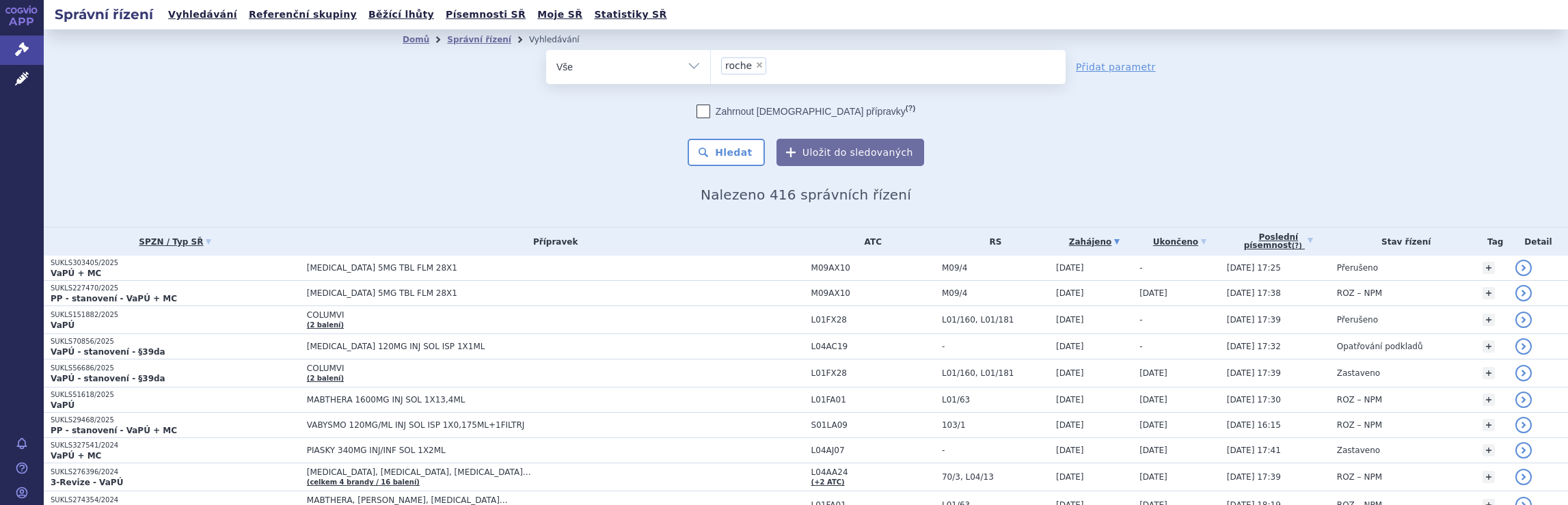
click at [793, 67] on ul "× roche" at bounding box center [887, 65] width 354 height 30
click at [711, 67] on select "roche" at bounding box center [711, 66] width 1 height 35
click at [770, 65] on input "roche × roche" at bounding box center [774, 65] width 7 height 17
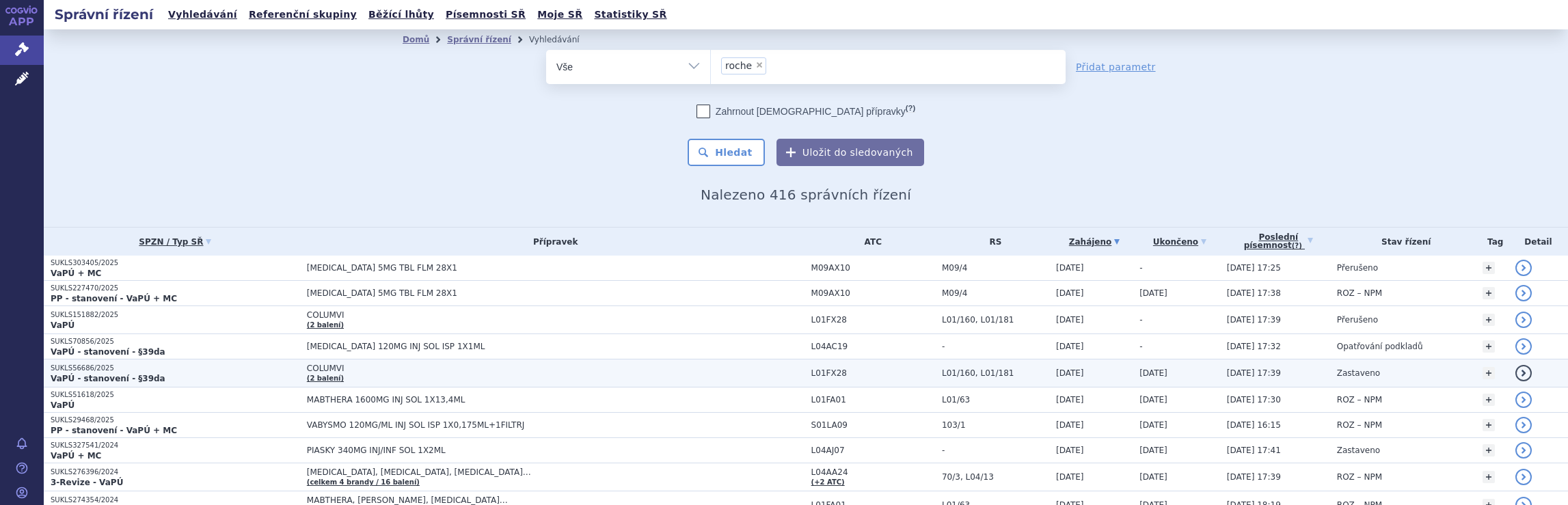
select select
type input "roche"
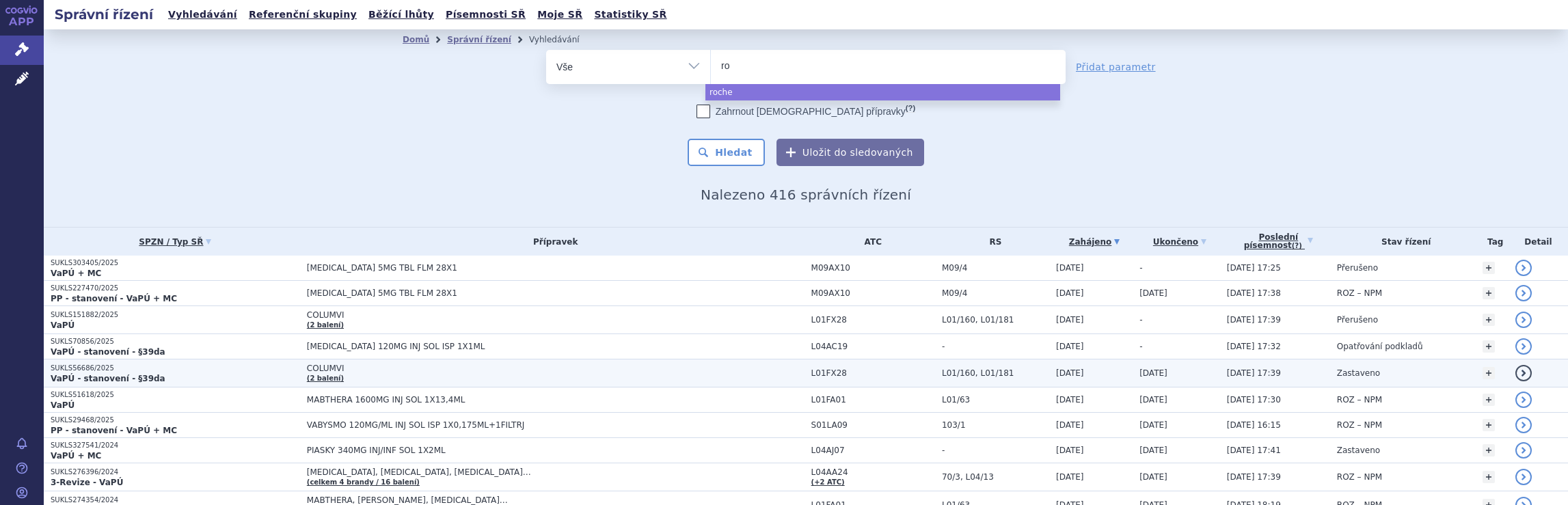
type input "r"
type input "oc"
type input "ocr"
type input "ocre"
type input "ocrevu"
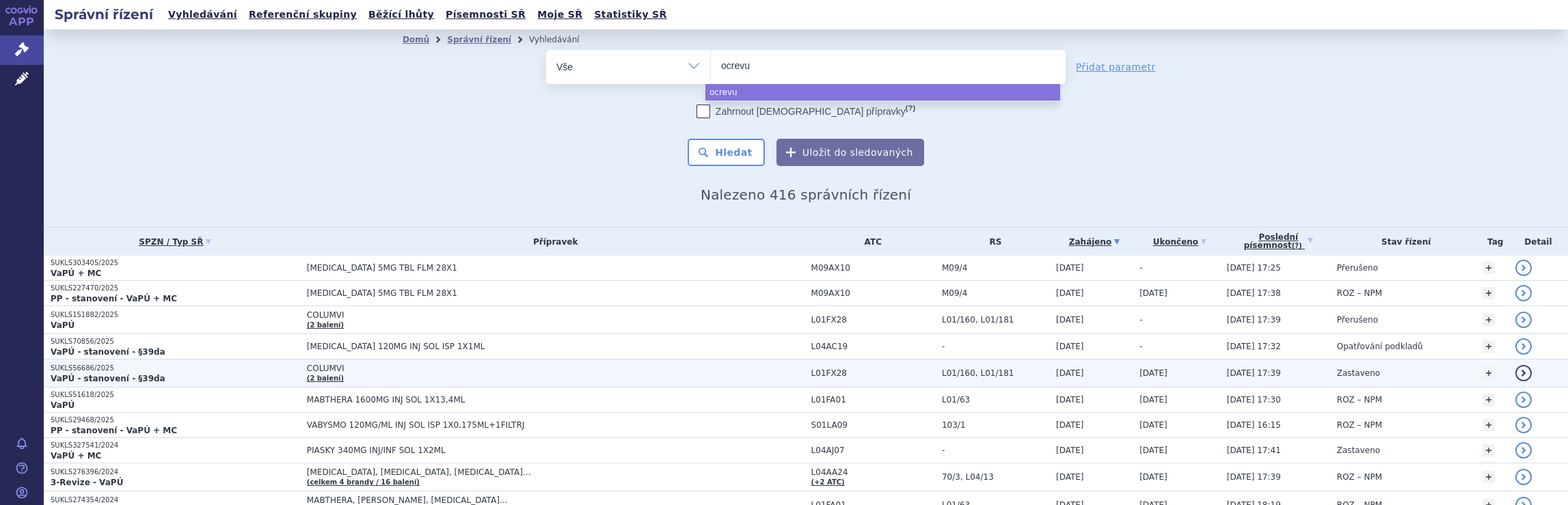
type input "[MEDICAL_DATA]"
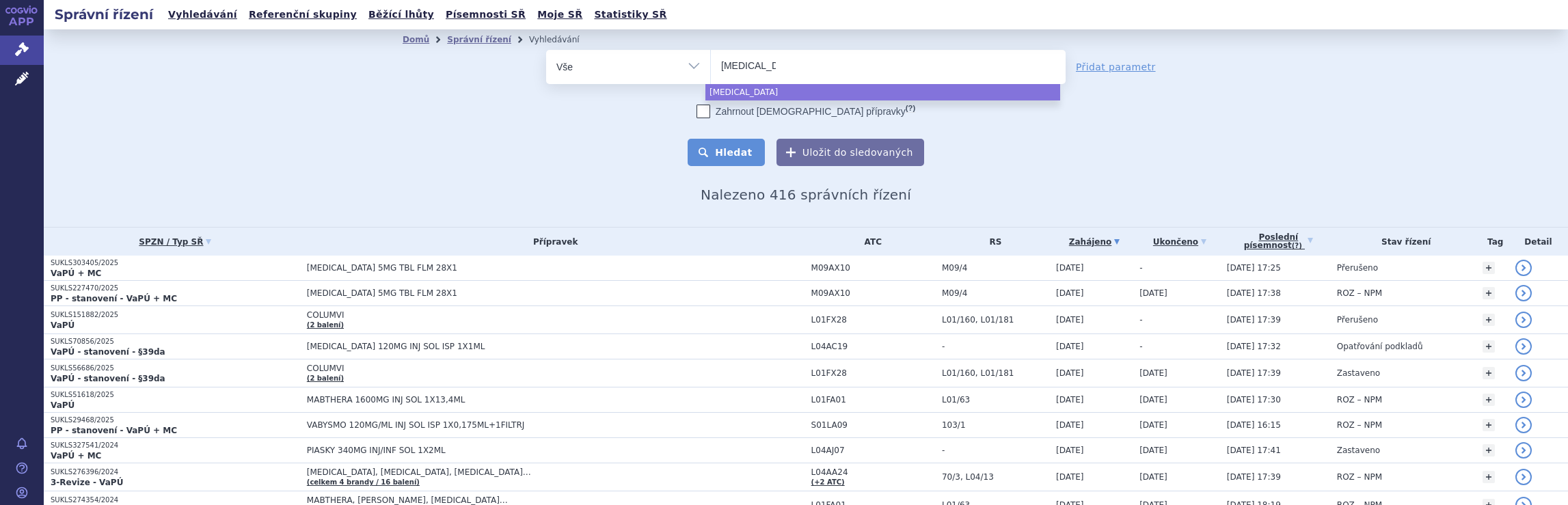
select select "[MEDICAL_DATA]"
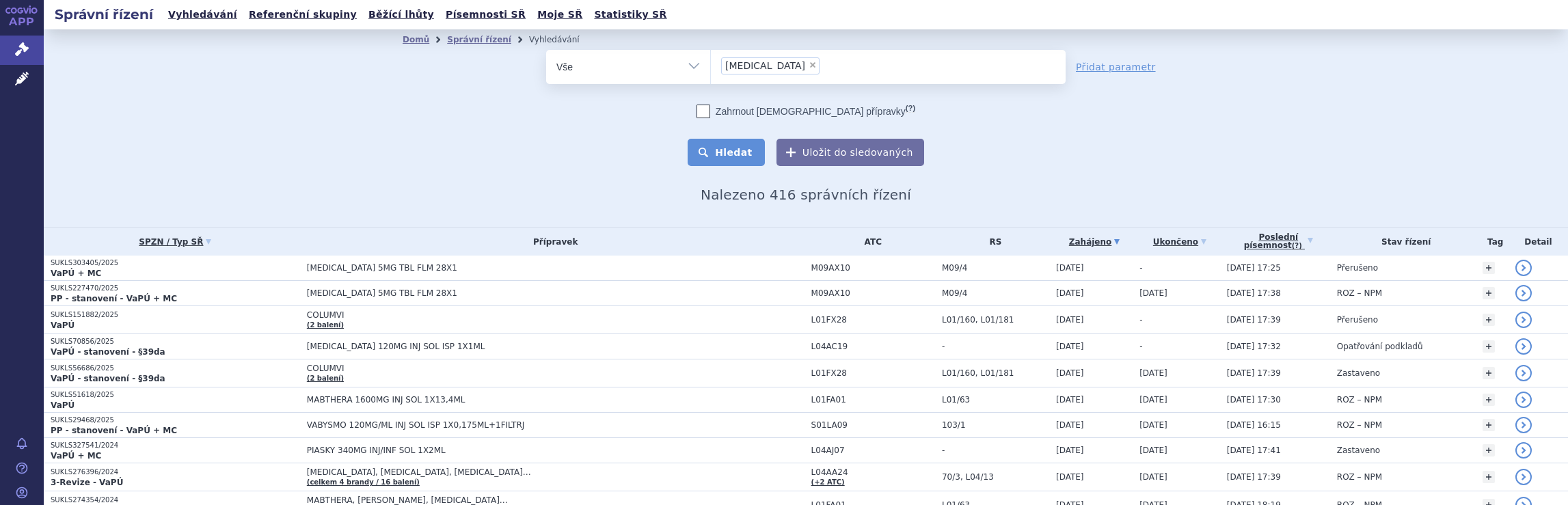
click at [741, 152] on button "Hledat" at bounding box center [726, 152] width 78 height 27
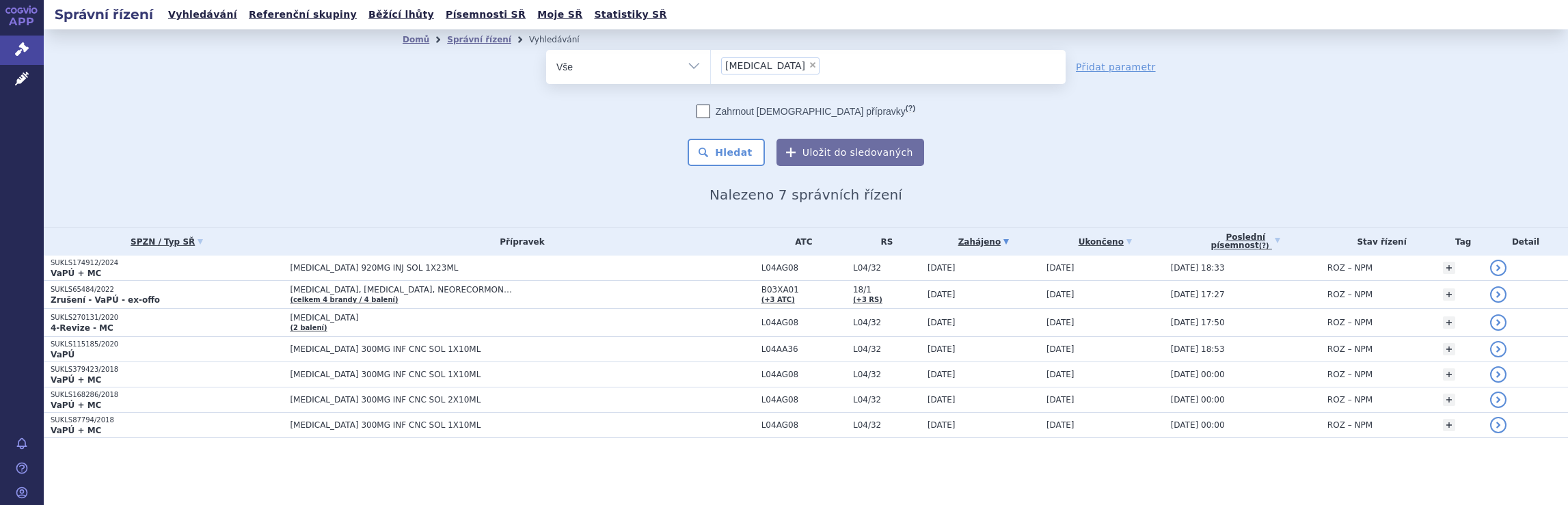
click at [790, 70] on ul "× [MEDICAL_DATA]" at bounding box center [887, 65] width 354 height 30
click at [711, 70] on select "[MEDICAL_DATA]" at bounding box center [711, 66] width 1 height 35
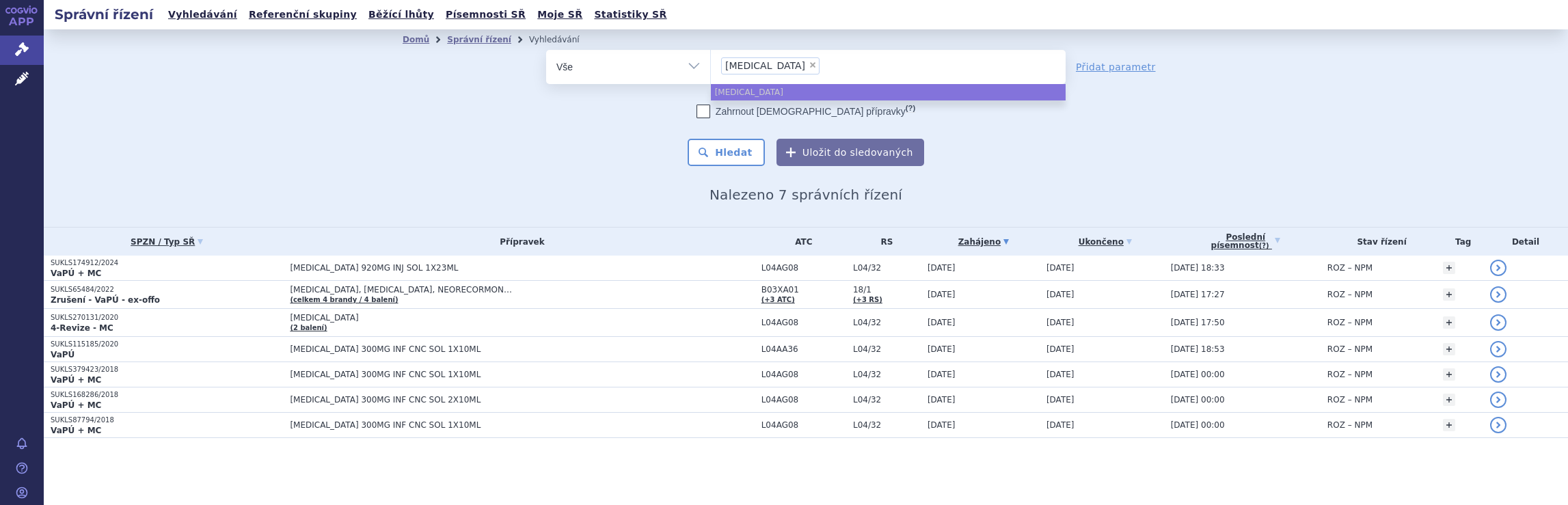
select select
type input "[MEDICAL_DATA]"
type input "ocr"
type input "o"
type input "no"
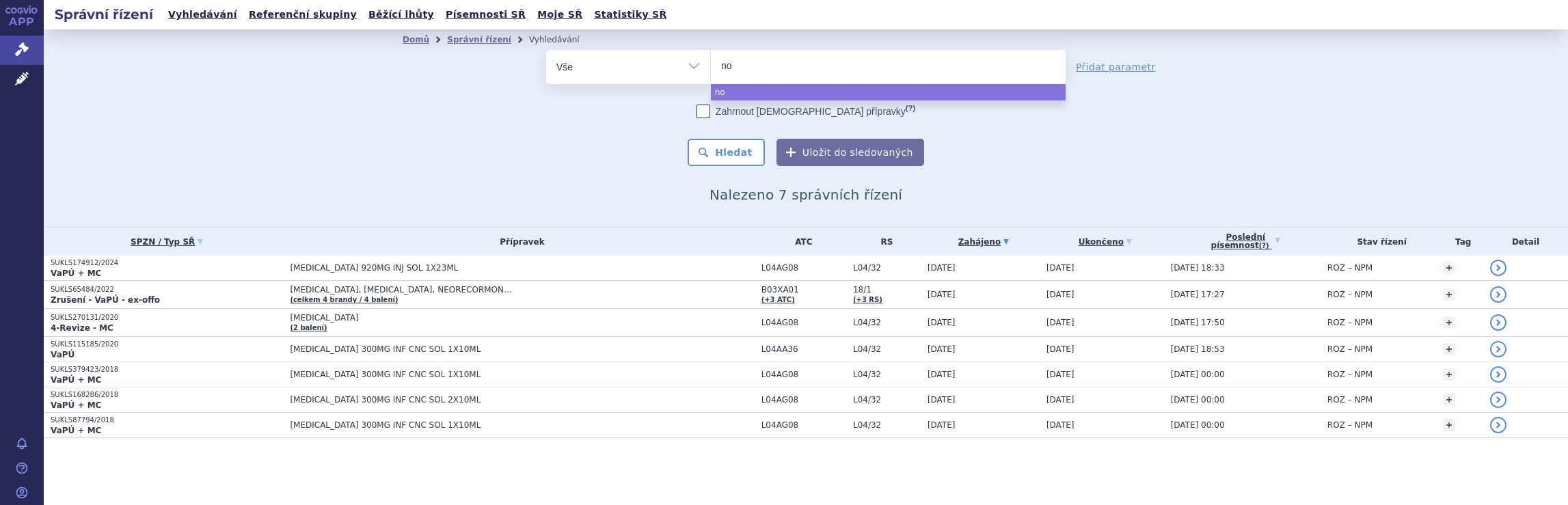
type input "nov"
type input "nova"
type input "novar"
type input "novart"
type input "novartis"
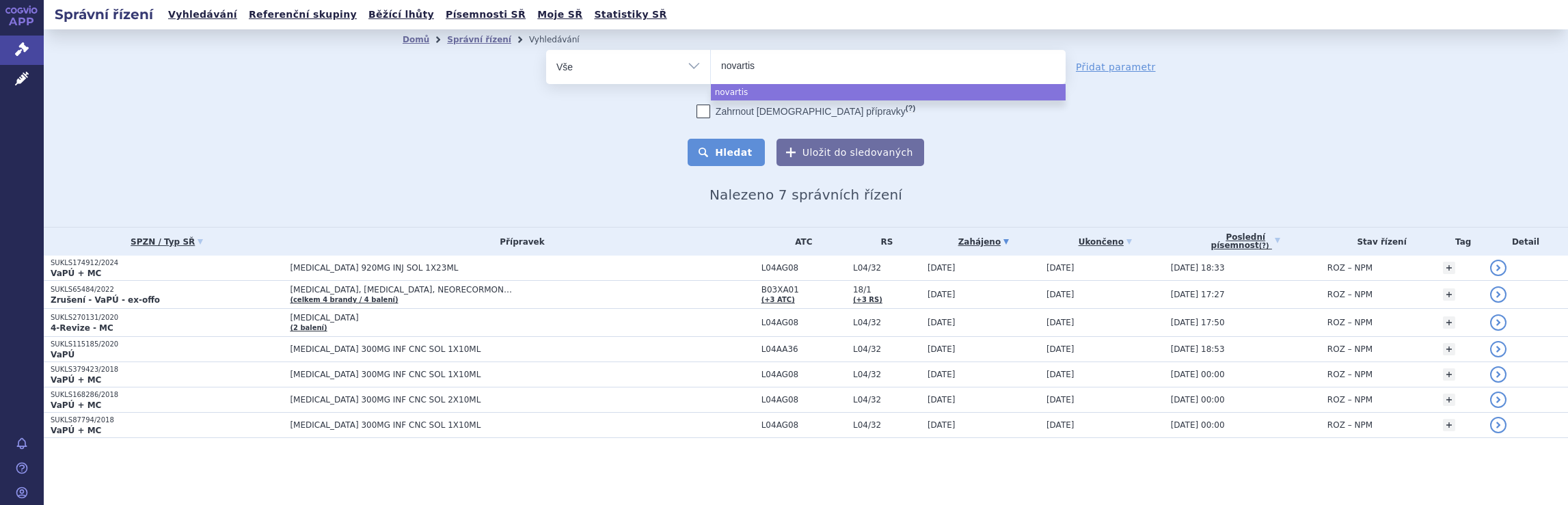
select select "novartis"
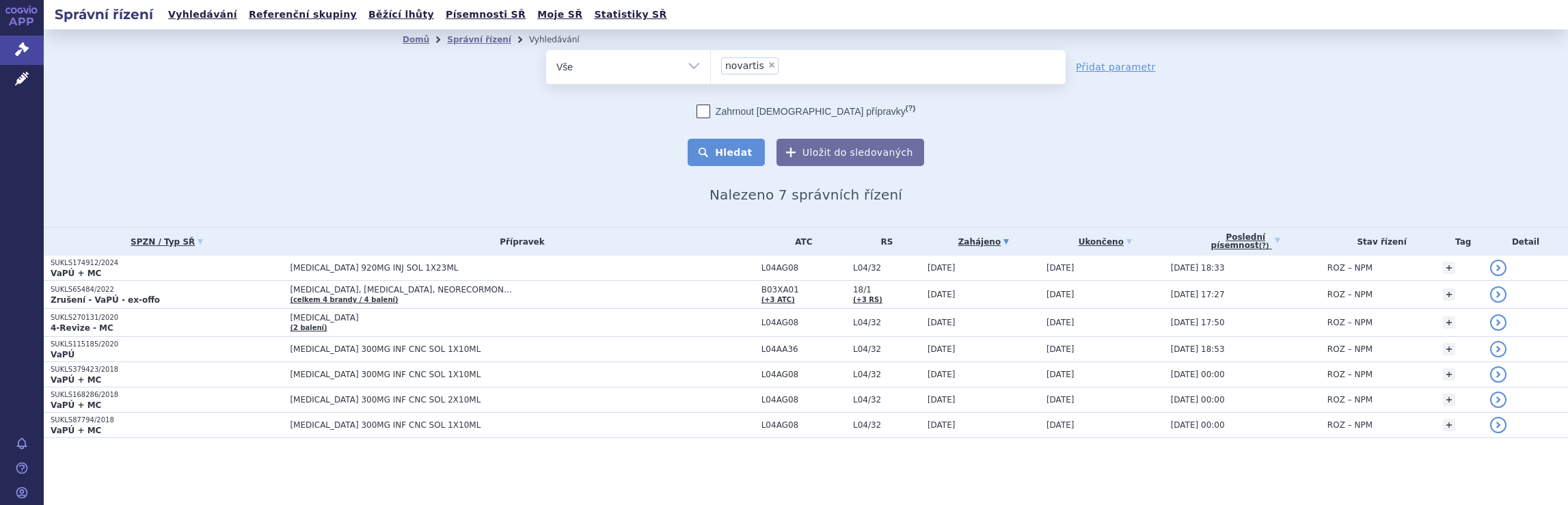
click at [738, 154] on button "Hledat" at bounding box center [726, 152] width 78 height 27
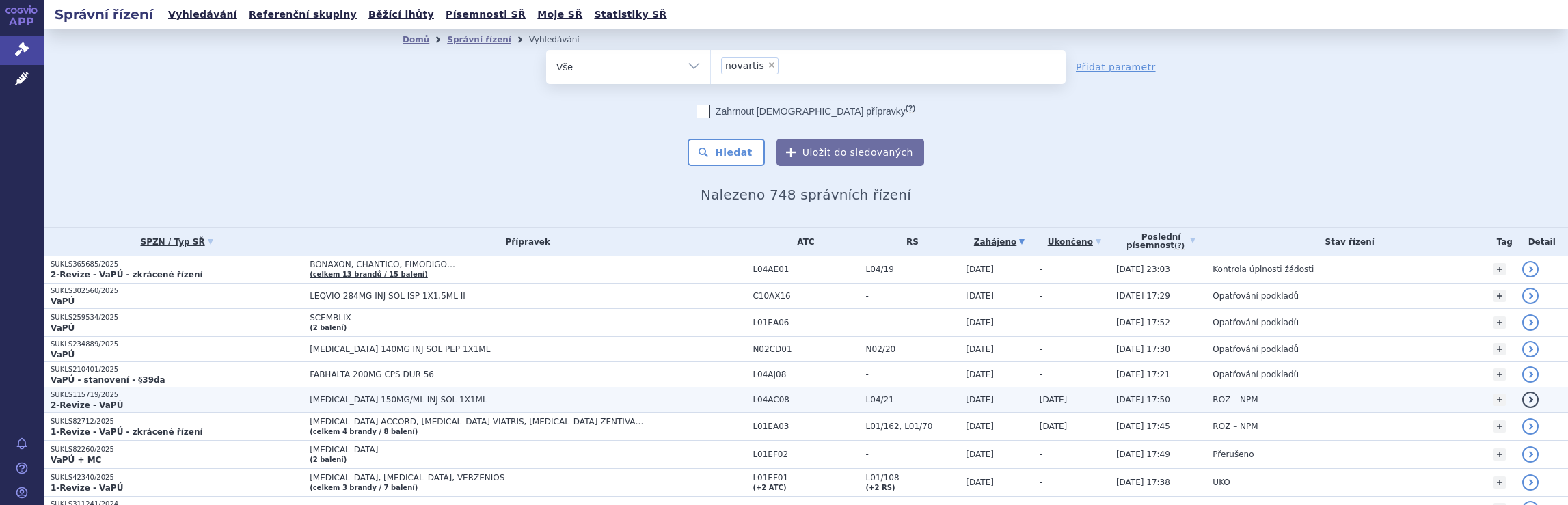
scroll to position [205, 0]
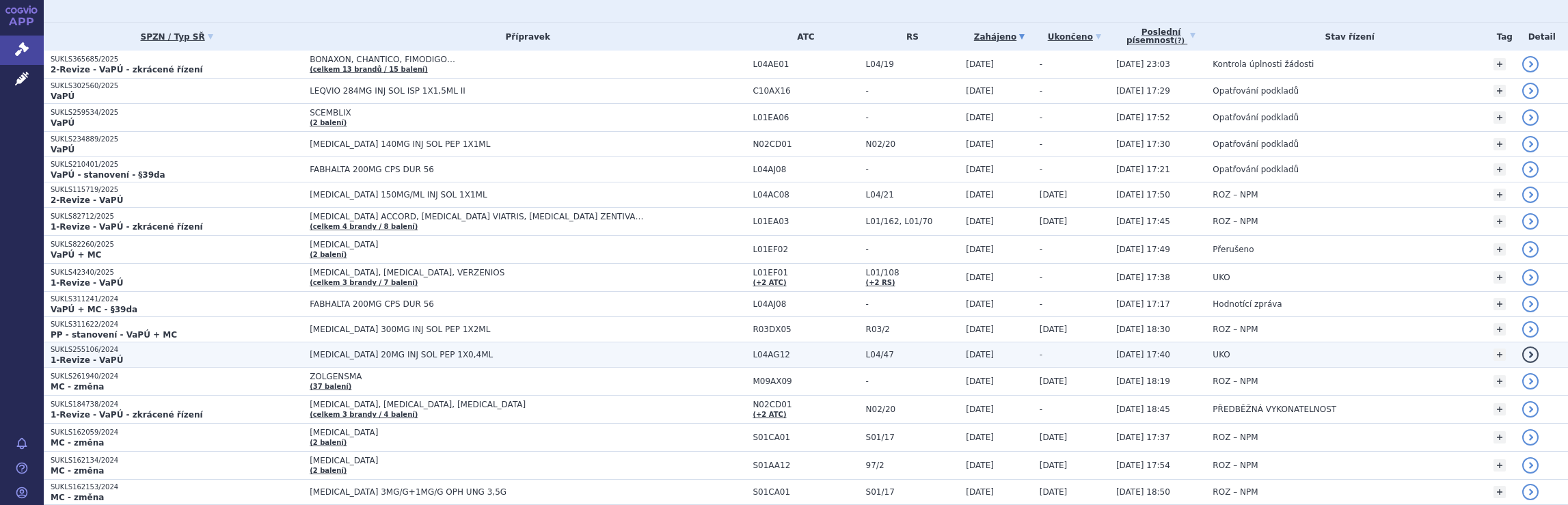
click at [678, 350] on span "[MEDICAL_DATA] 20MG INJ SOL PEP 1X0,4ML" at bounding box center [527, 354] width 437 height 9
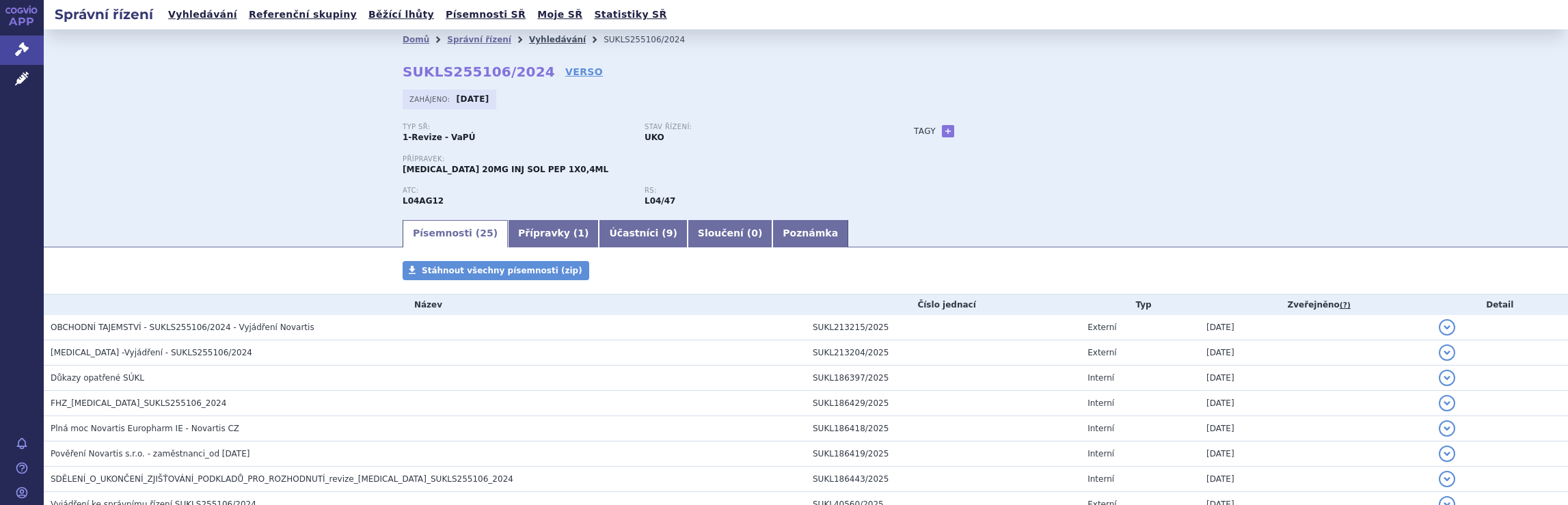
click at [541, 39] on link "Vyhledávání" at bounding box center [557, 39] width 57 height 9
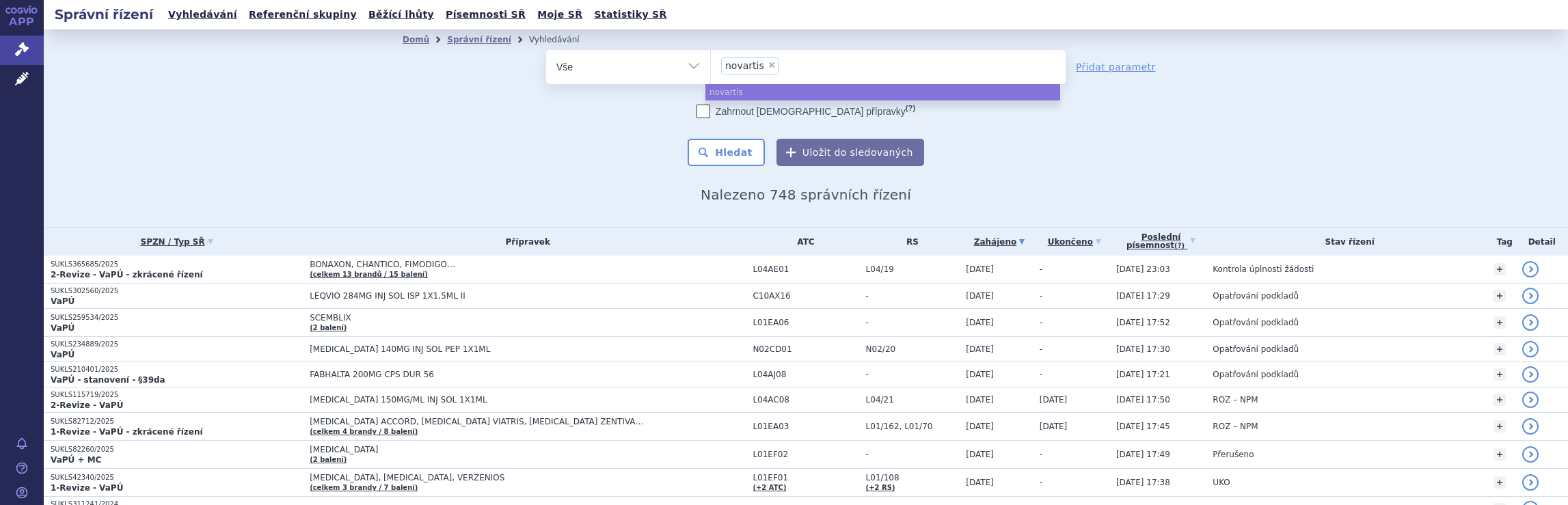
select select
type input "novartis"
type input "nov"
type input "n"
type input "me"
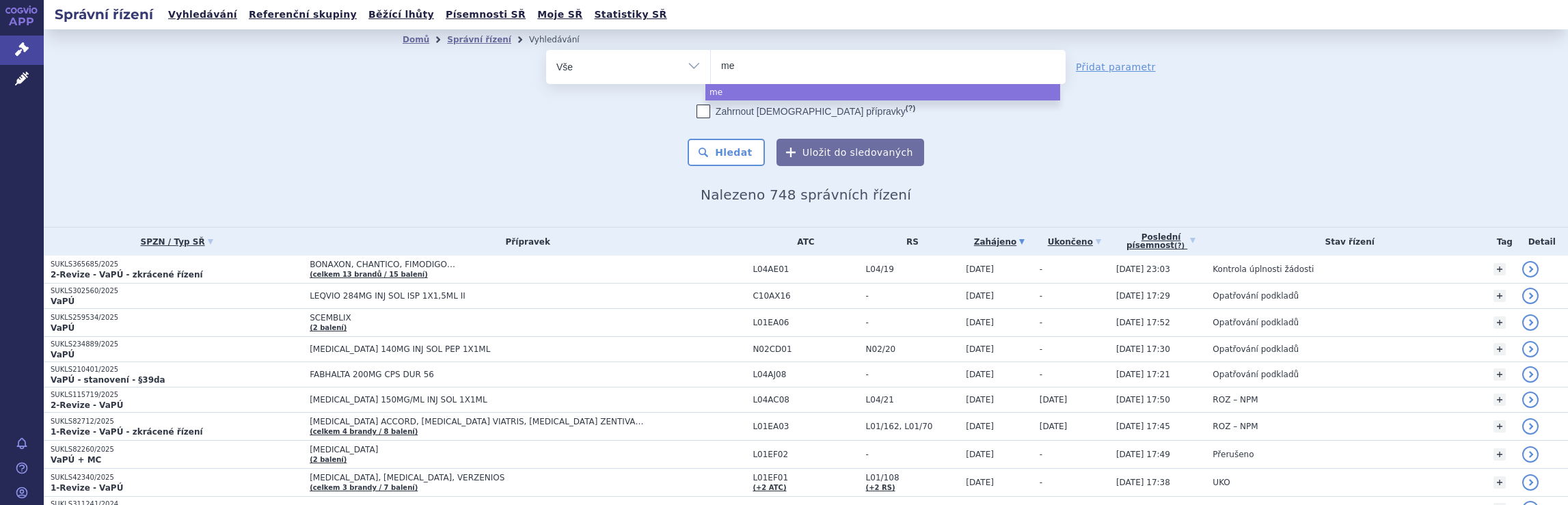
type input "mer"
type input "merc"
type input "merck"
type input "merck s"
type input "merck sp"
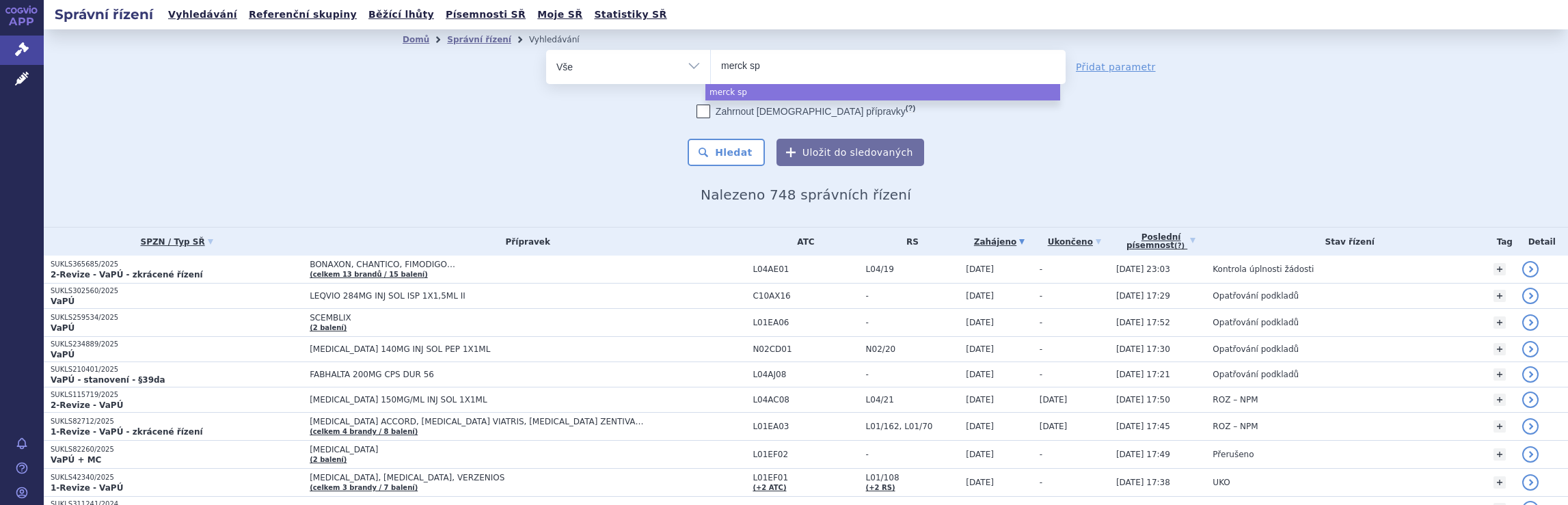
type input "merck spo"
type input "merck spol"
select select "merck spol"
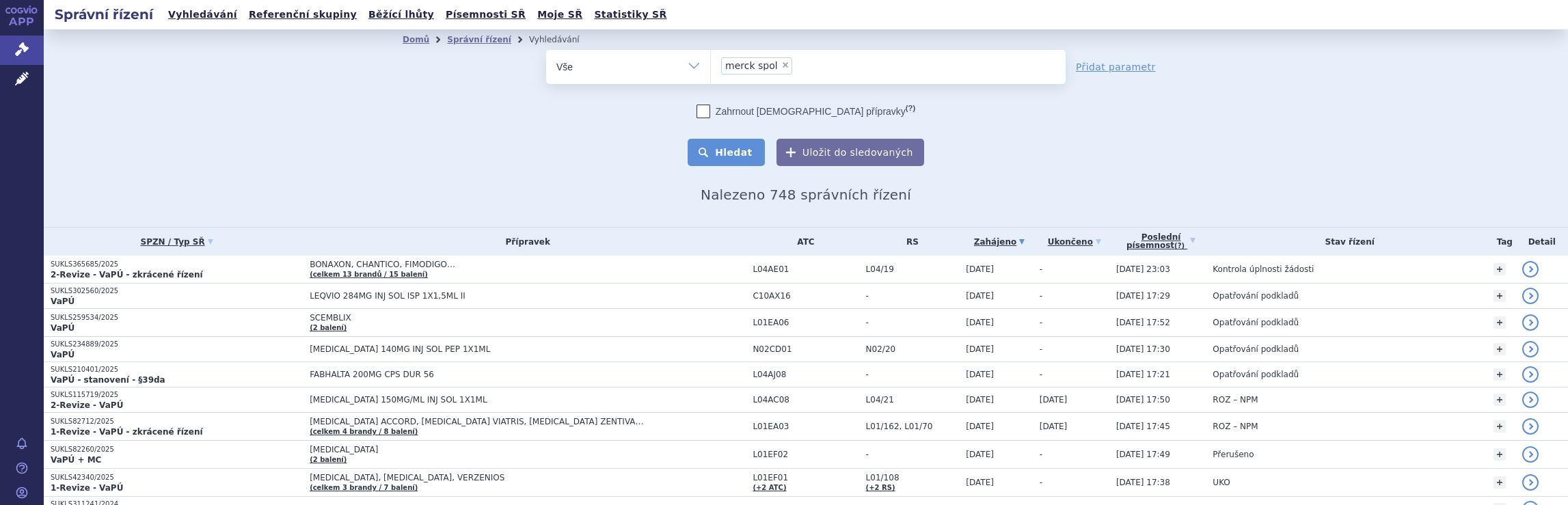
click at [739, 153] on button "Hledat" at bounding box center [726, 152] width 78 height 27
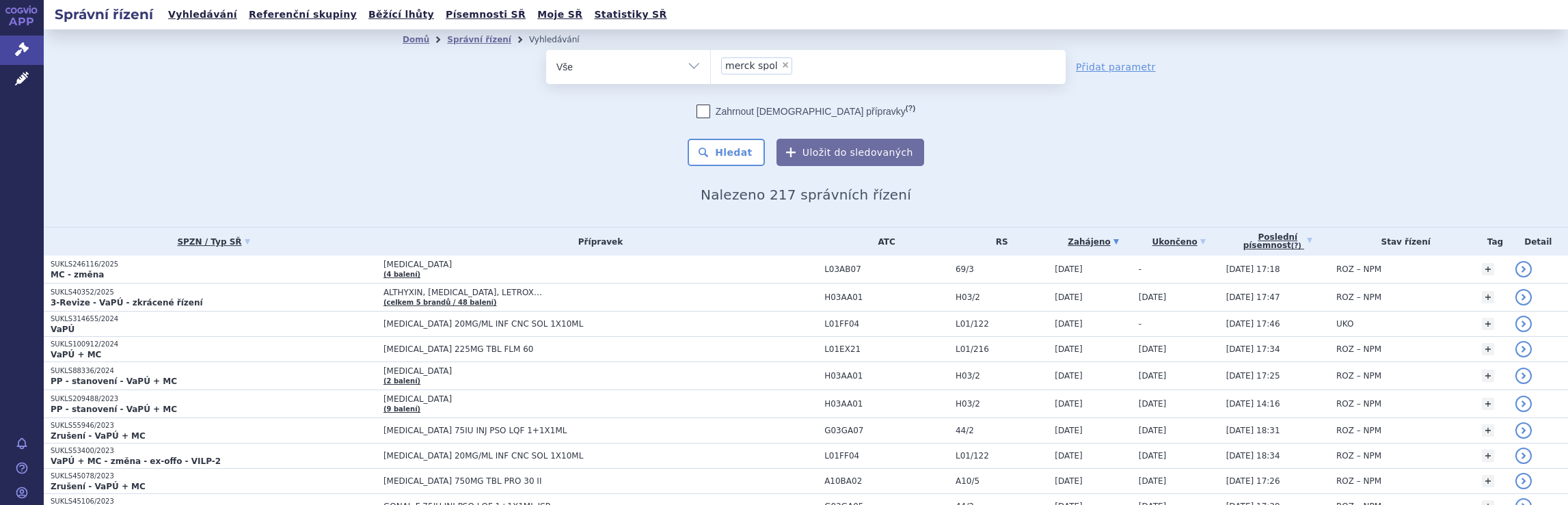
click at [809, 72] on ul "× merck spol" at bounding box center [887, 65] width 354 height 30
click at [711, 72] on select "merck spol" at bounding box center [711, 66] width 1 height 35
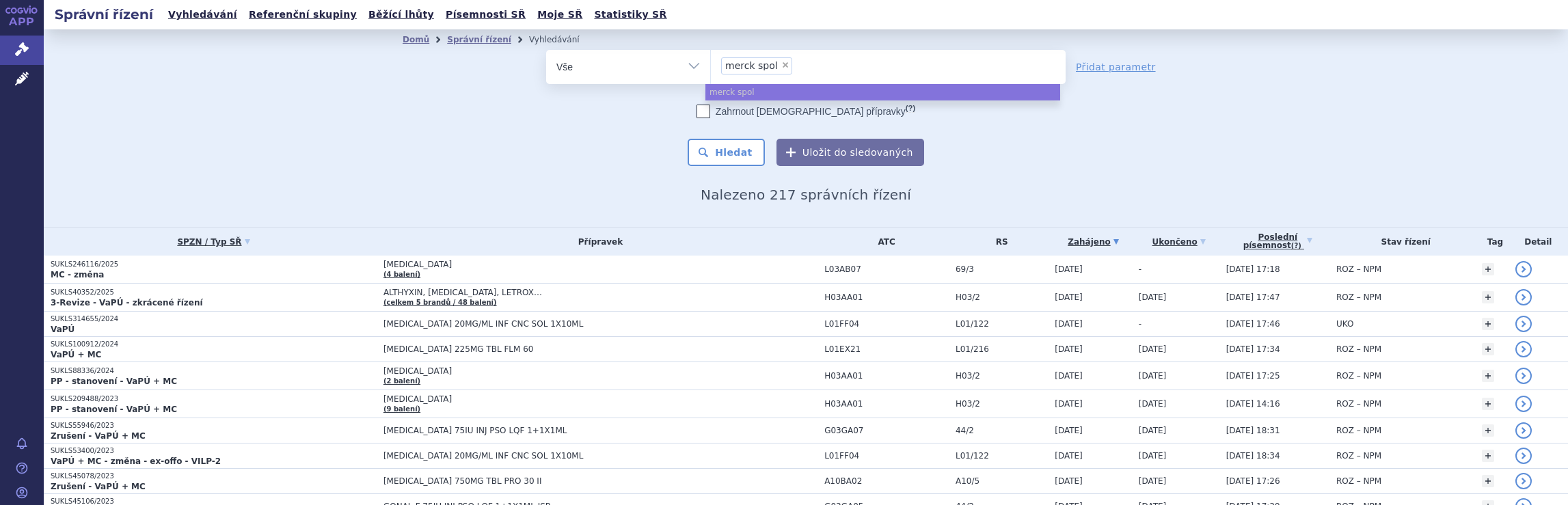
select select
type input "merck spol"
type input "merck sp"
type input "me"
type input "m"
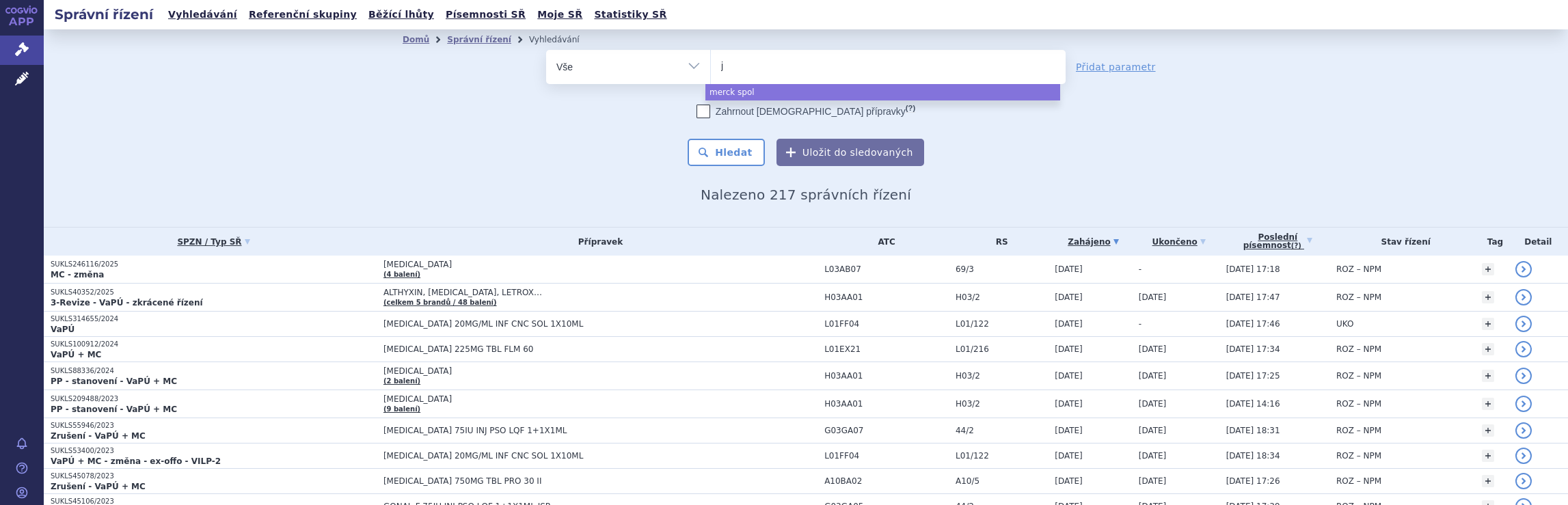
type input "ja"
type input "jan"
type input "jans"
type input "janss"
type input "[PERSON_NAME]"
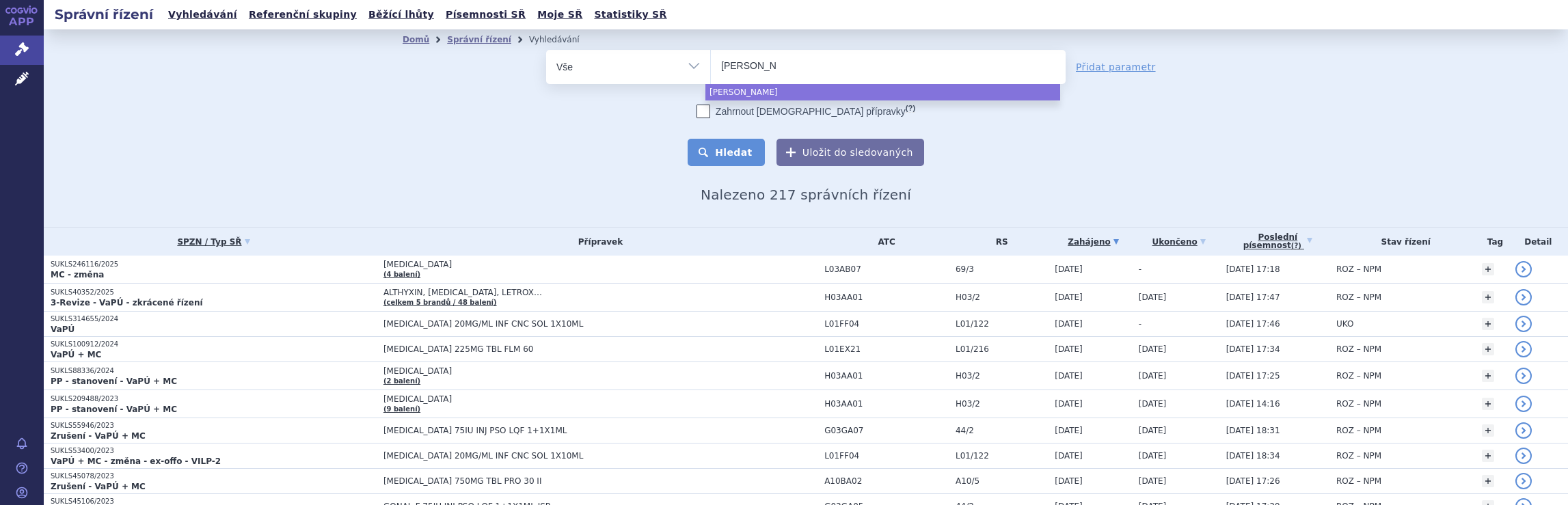
select select "[PERSON_NAME]"
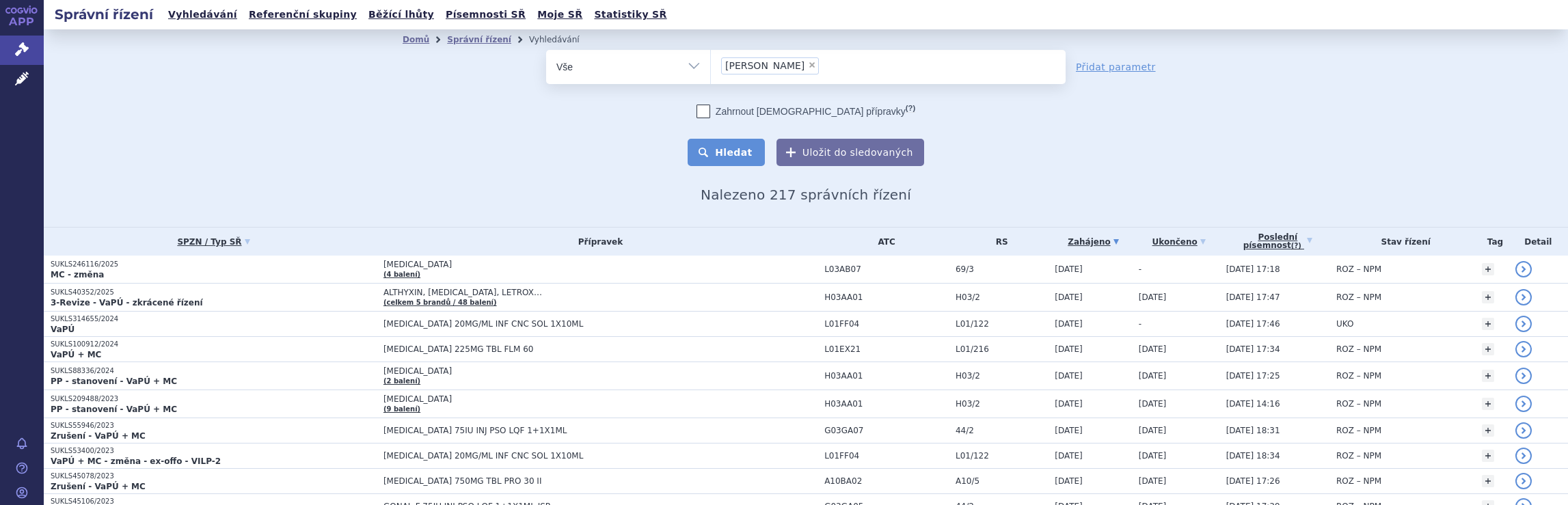
click at [747, 154] on button "Hledat" at bounding box center [726, 152] width 78 height 27
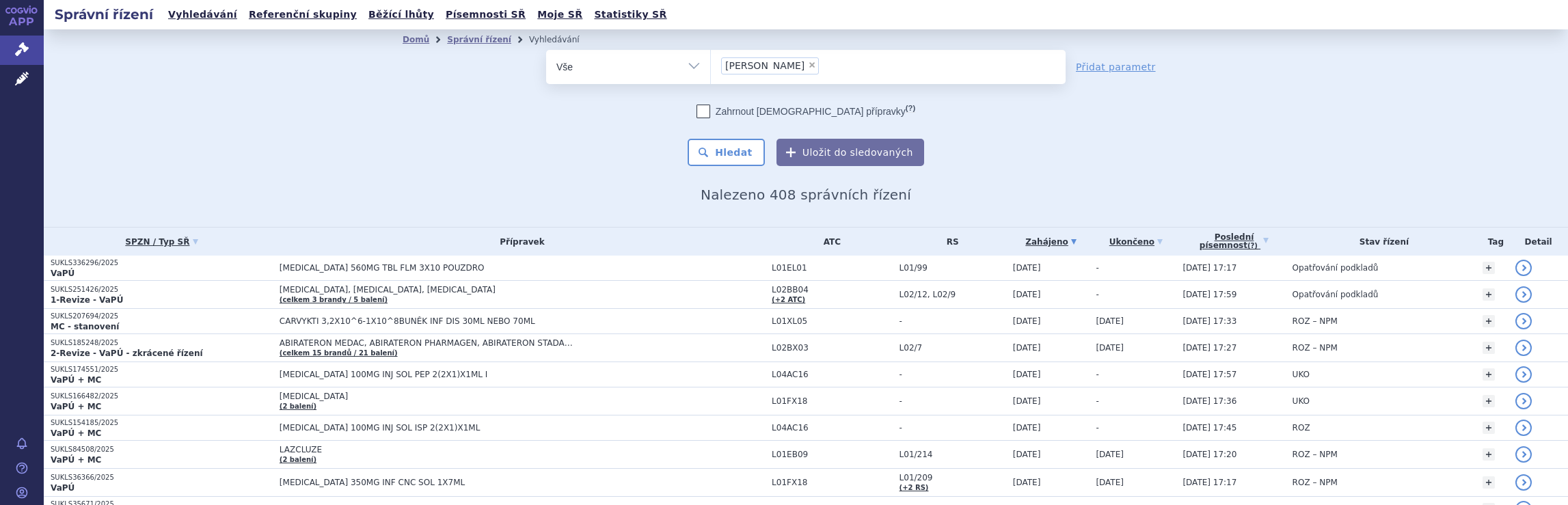
scroll to position [996, 0]
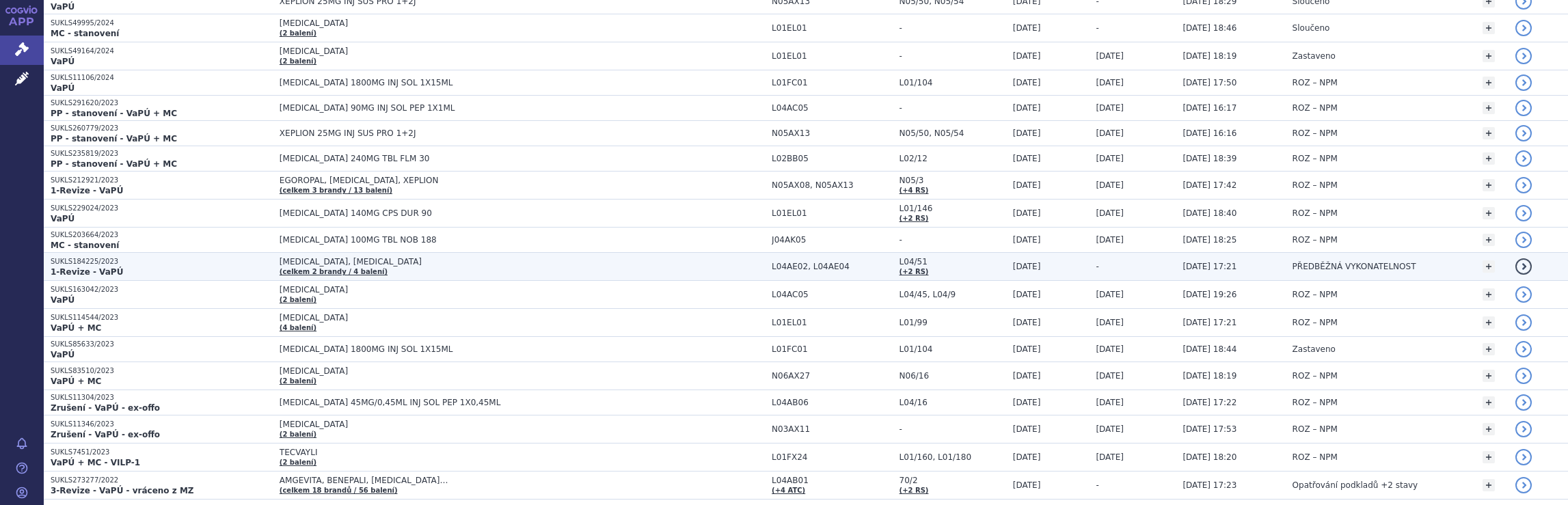
click at [582, 259] on td "PONVORY, ZEPOSIA (celkem 2 brandy / 4 balení)" at bounding box center [519, 267] width 492 height 28
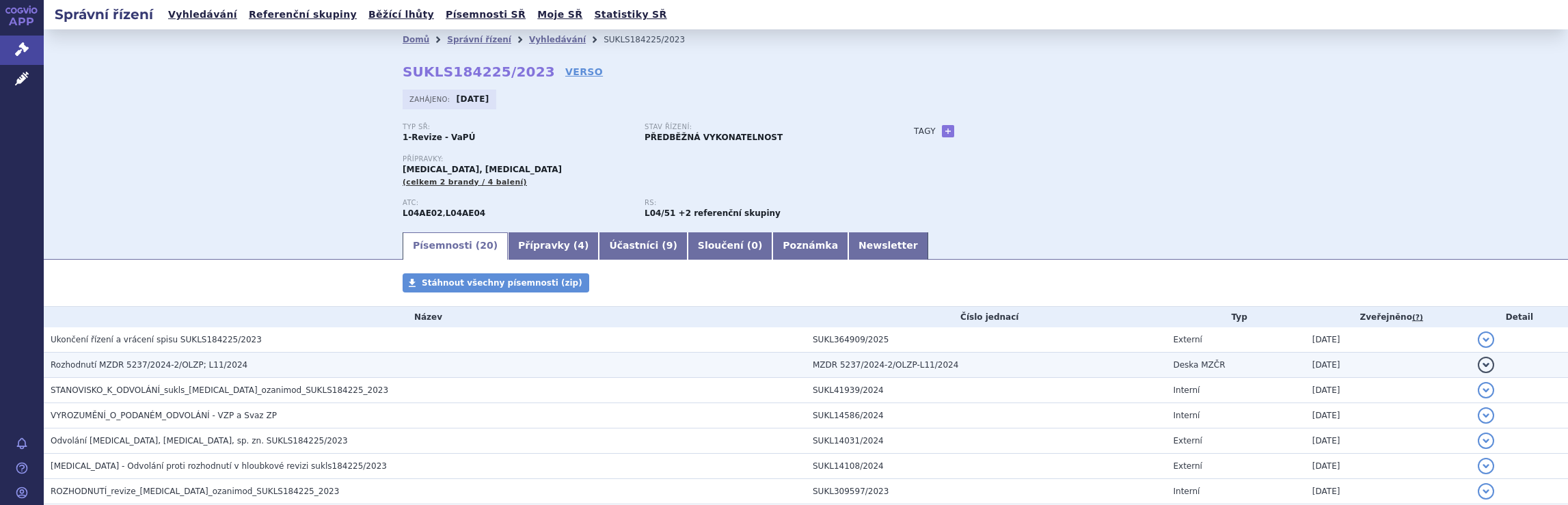
click at [662, 366] on h3 "Rozhodnutí MZDR 5237/2024-2/OLZP; L11/2024" at bounding box center [428, 365] width 755 height 14
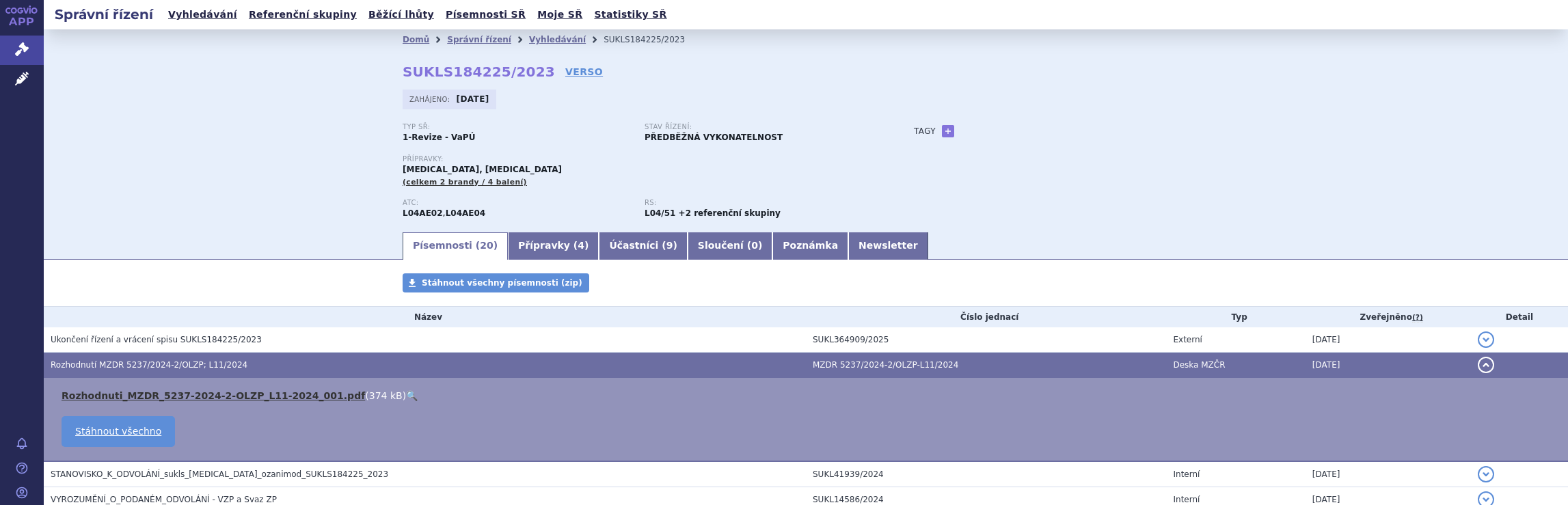
click at [197, 397] on link "Rozhodnuti_MZDR_5237-2024-2-OLZP_L11-2024_001.pdf" at bounding box center [213, 397] width 304 height 11
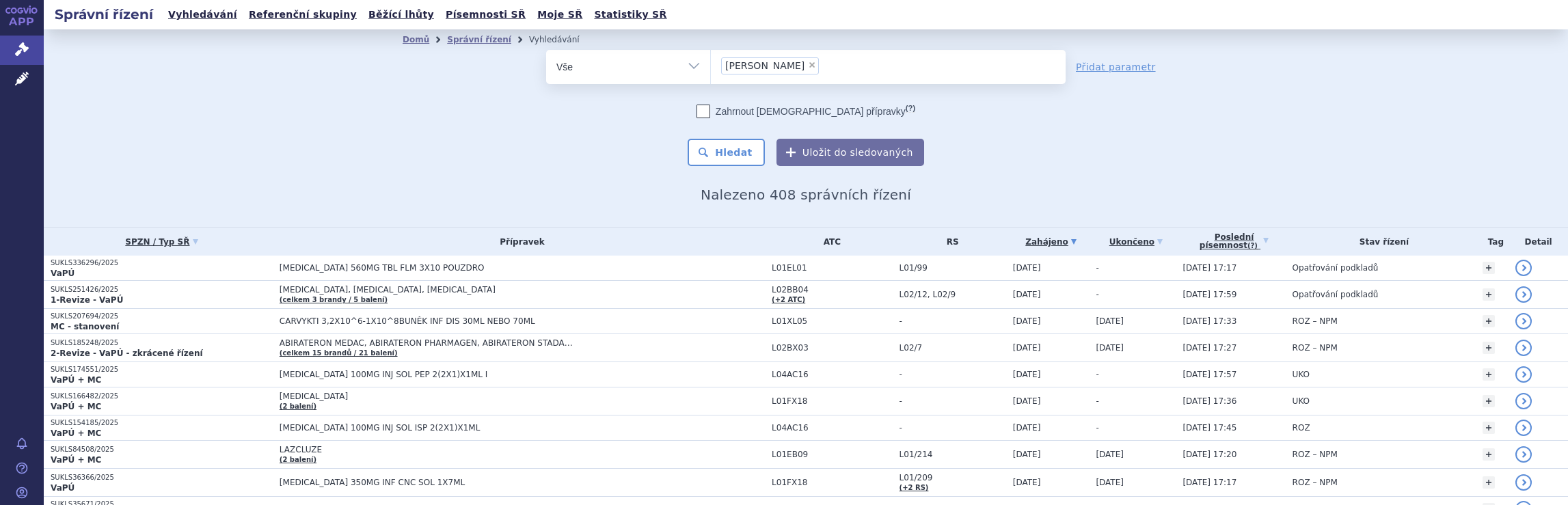
scroll to position [996, 0]
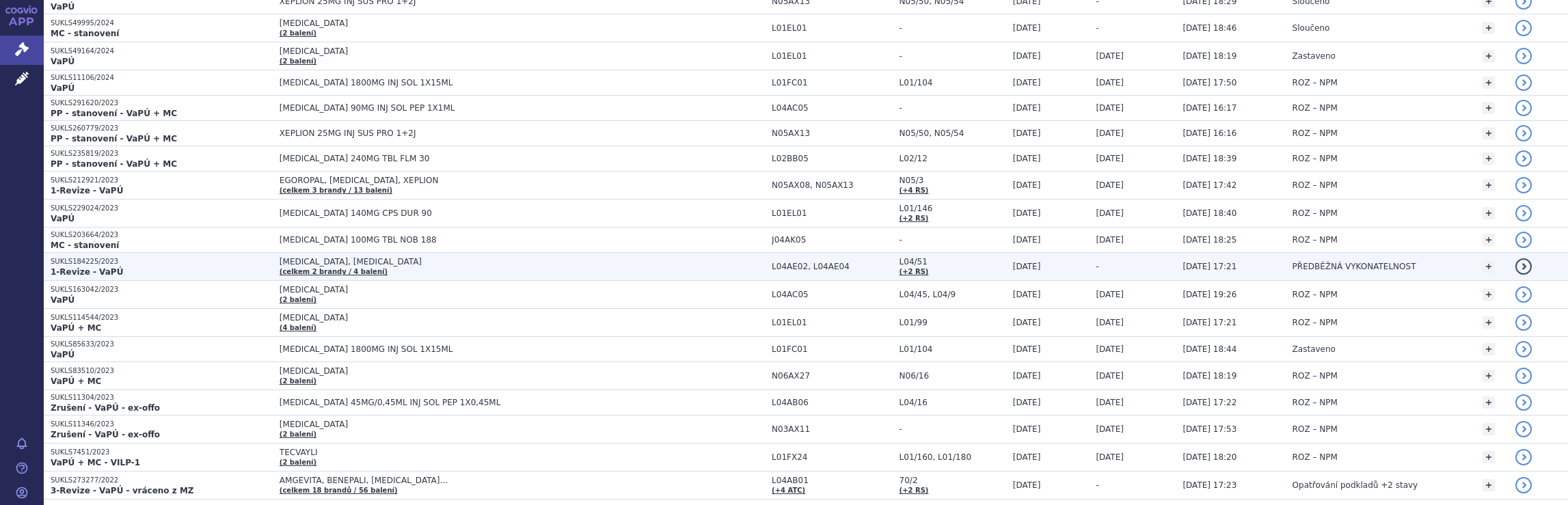
click at [456, 258] on td "PONVORY, ZEPOSIA (celkem 2 brandy / 4 balení)" at bounding box center [519, 267] width 492 height 28
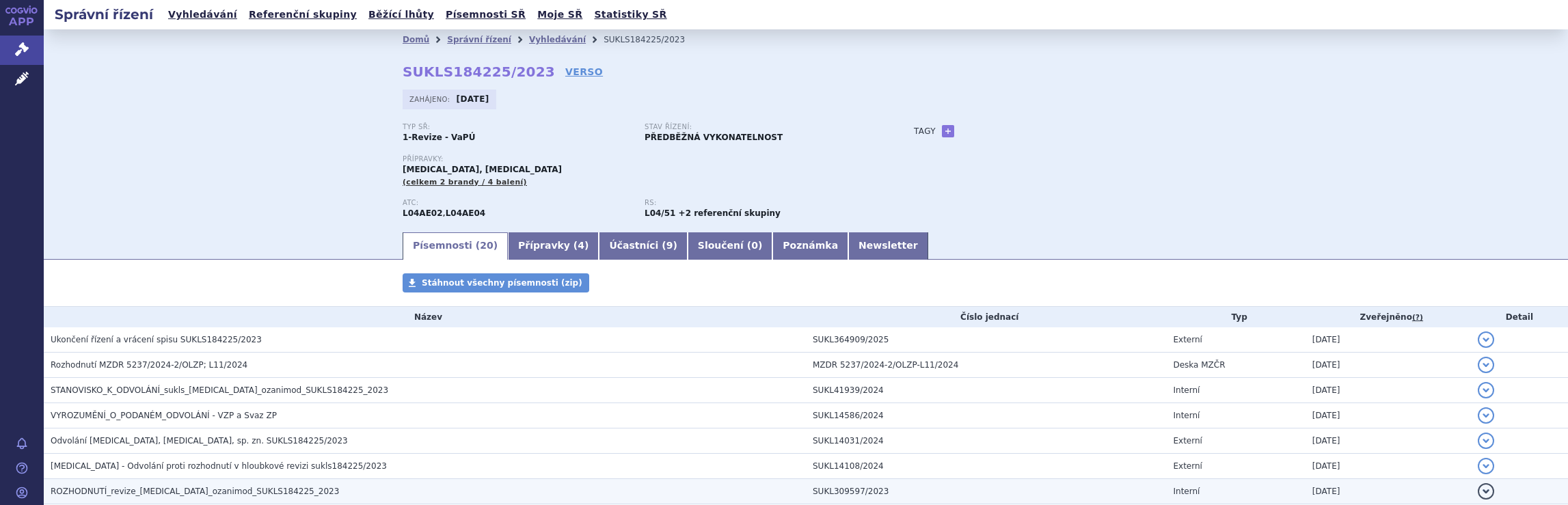
scroll to position [68, 0]
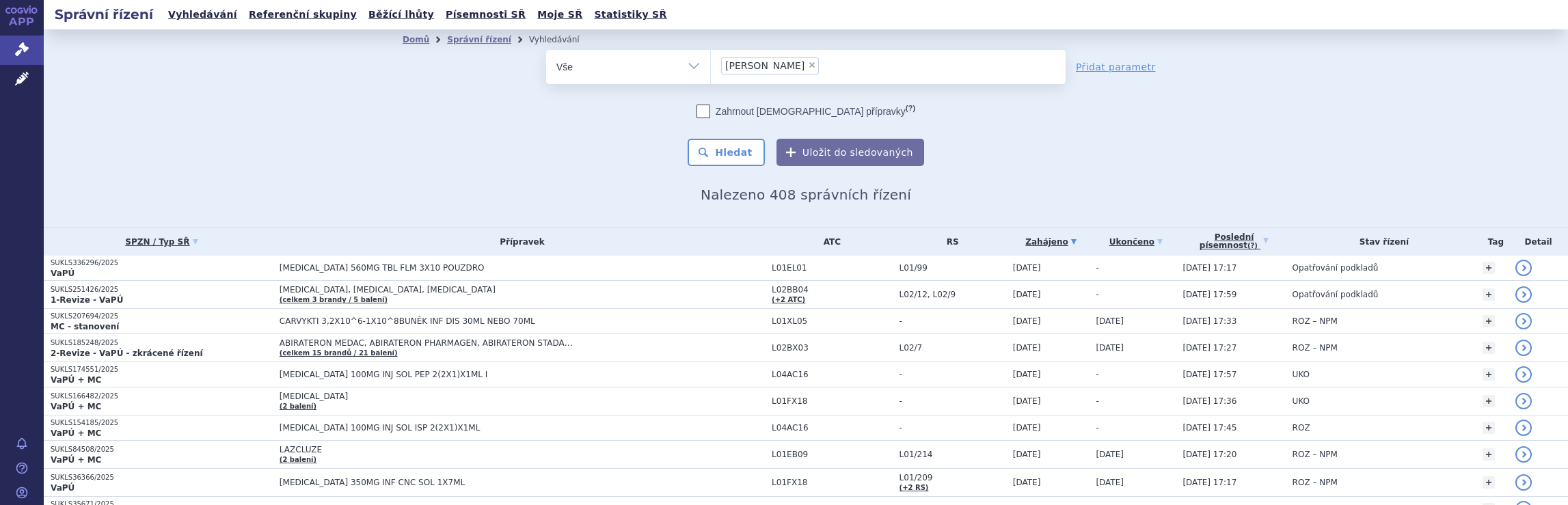
click at [815, 65] on ul "× [PERSON_NAME]" at bounding box center [887, 65] width 354 height 30
click at [711, 65] on select "[PERSON_NAME]" at bounding box center [711, 66] width 1 height 35
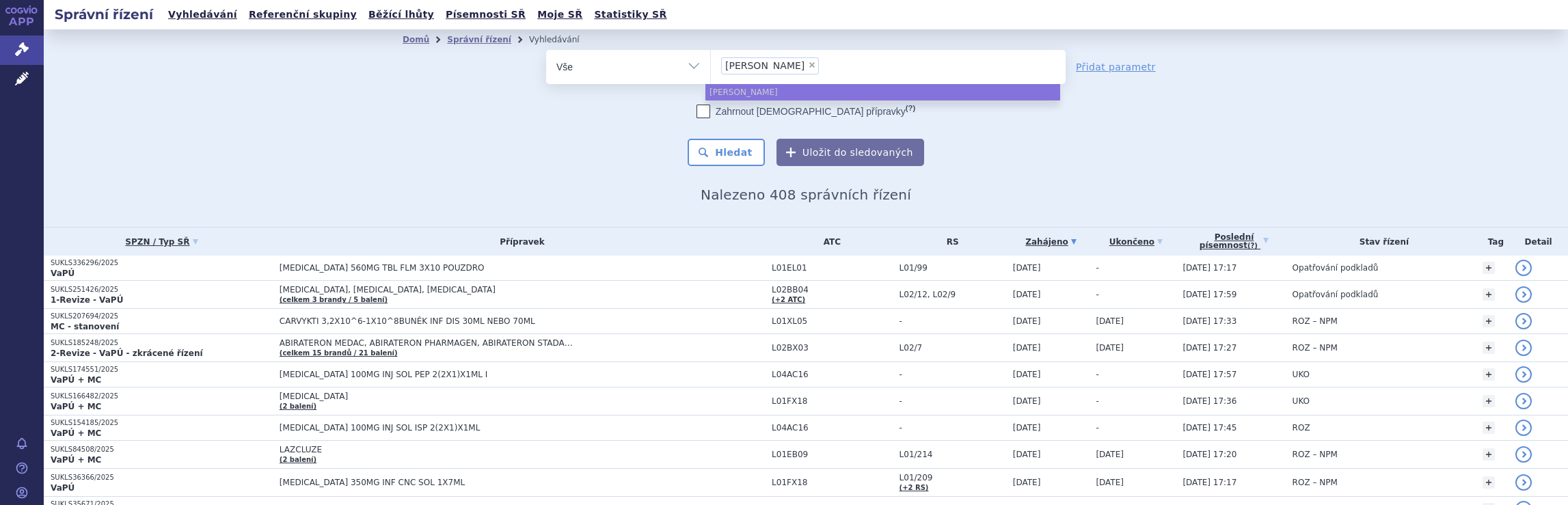
select select
type input "[PERSON_NAME]"
type input "j"
type input "br"
type input "bri"
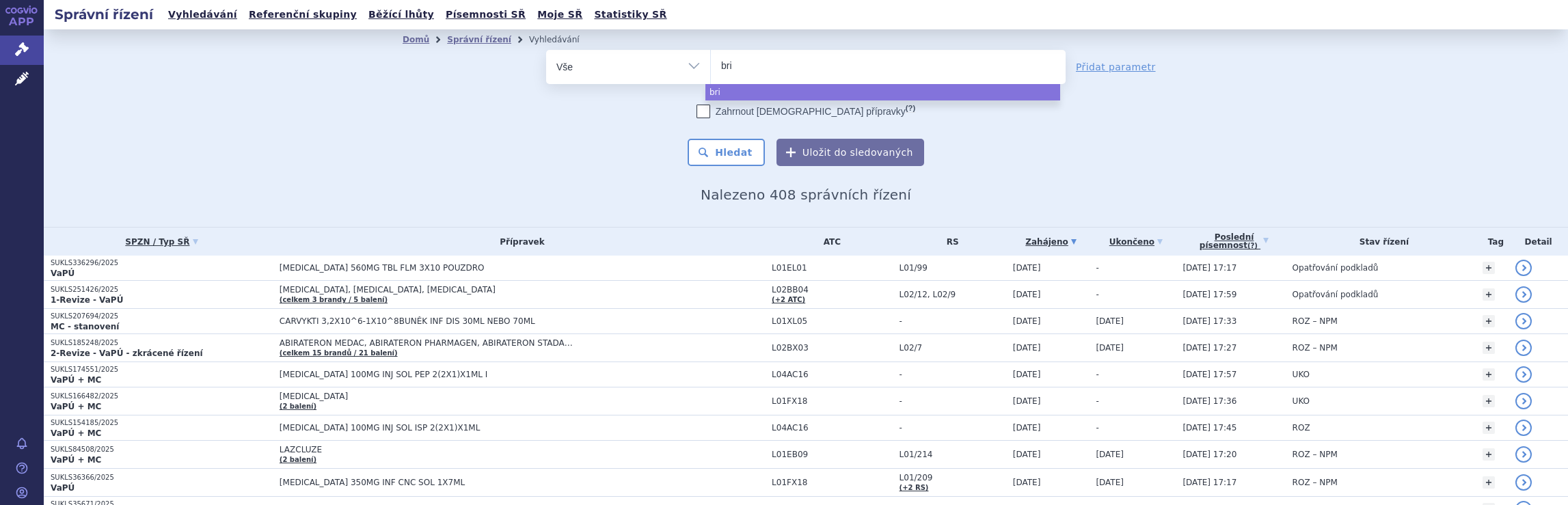
type input "bris"
type input "bristo"
type input "[GEOGRAPHIC_DATA]"
select select "[GEOGRAPHIC_DATA]"
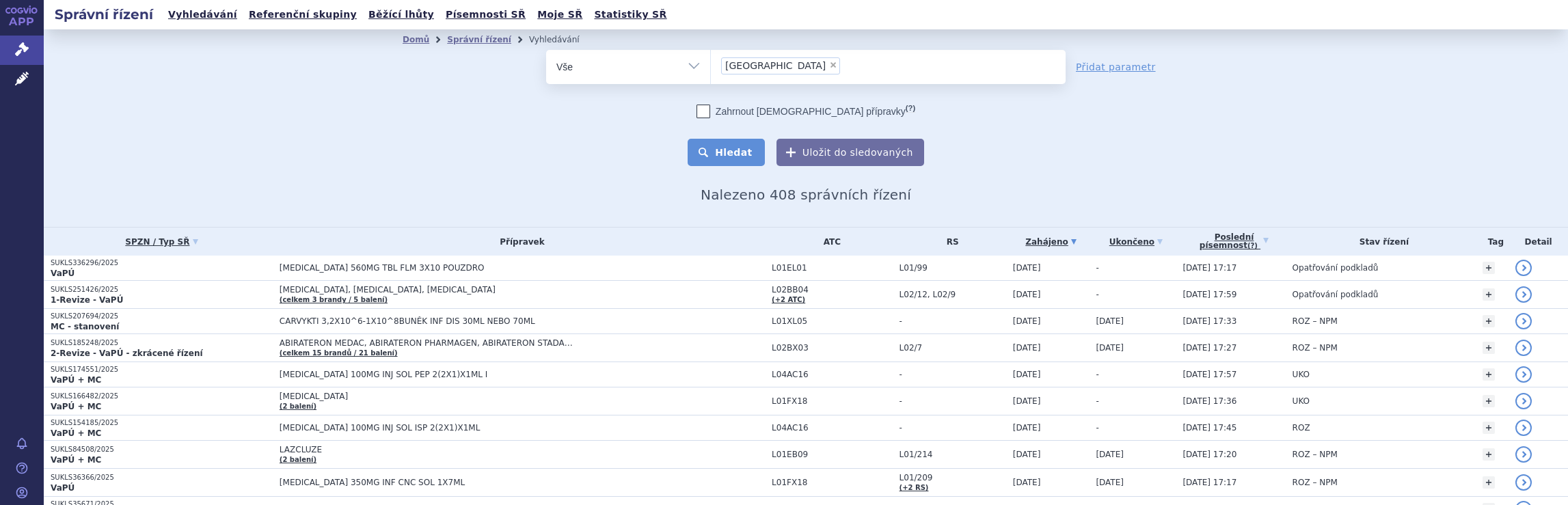
click at [727, 152] on button "Hledat" at bounding box center [726, 152] width 78 height 27
